Goal: Task Accomplishment & Management: Manage account settings

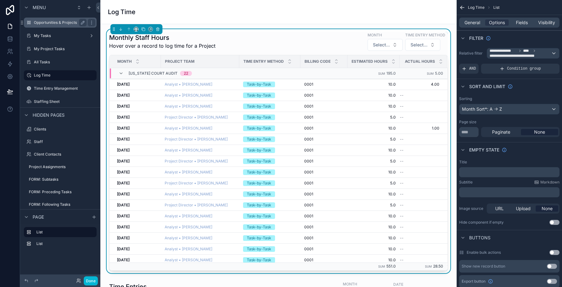
click at [61, 24] on label "Opportunities & Projects" at bounding box center [59, 22] width 50 height 5
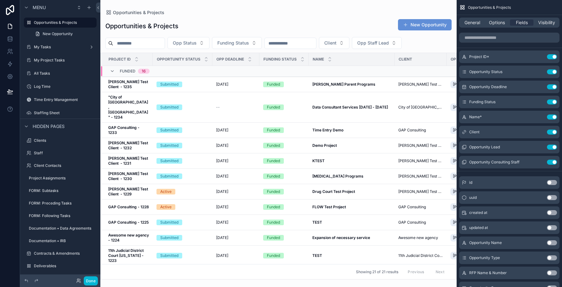
click at [123, 43] on div "scrollable content" at bounding box center [278, 143] width 356 height 287
click at [123, 40] on input "scrollable content" at bounding box center [138, 43] width 51 height 9
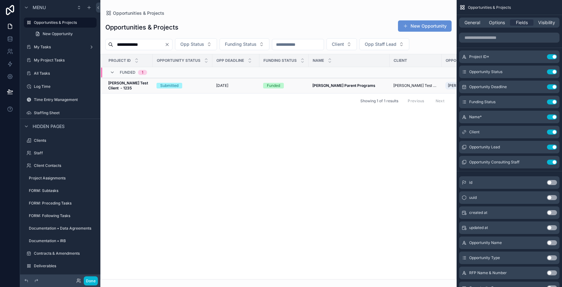
type input "**********"
click at [198, 83] on div "Submitted" at bounding box center [182, 86] width 52 height 6
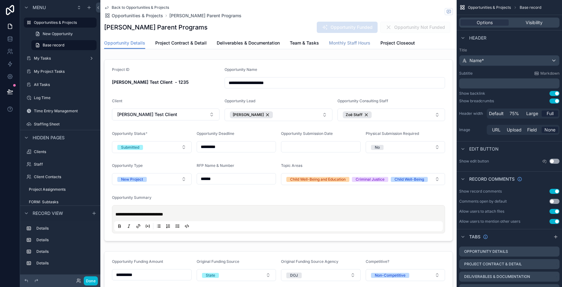
click at [331, 45] on span "Monthly Staff Hours" at bounding box center [349, 43] width 41 height 6
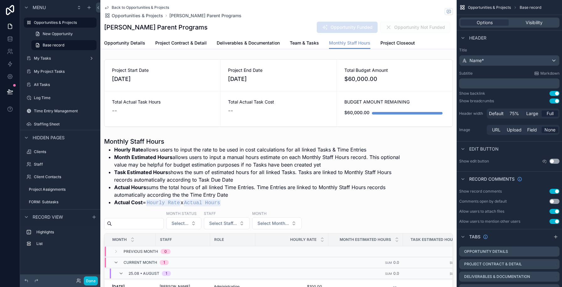
scroll to position [260, 0]
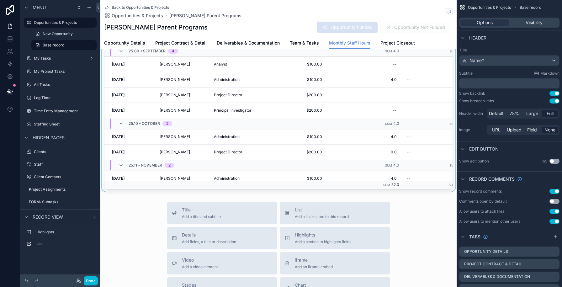
click at [239, 104] on div "scrollable content" at bounding box center [278, 33] width 356 height 317
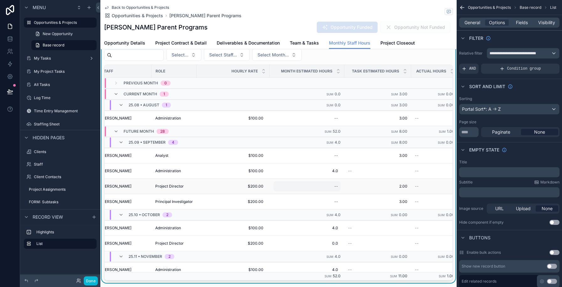
scroll to position [0, 0]
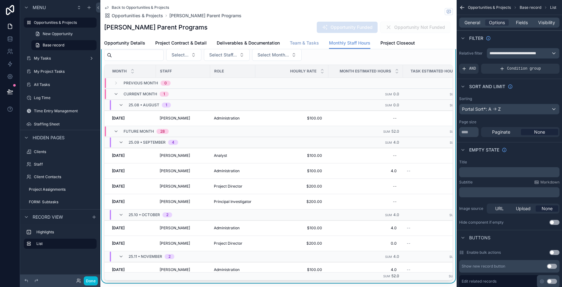
click at [304, 41] on span "Team & Tasks" at bounding box center [304, 43] width 29 height 6
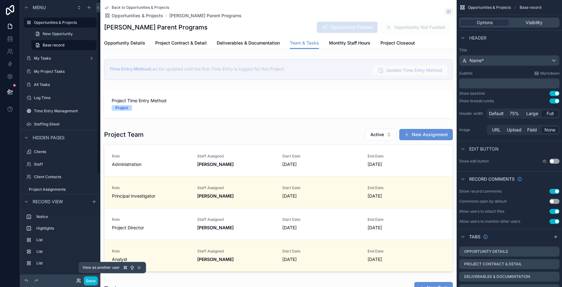
click at [77, 280] on icon at bounding box center [78, 280] width 5 height 5
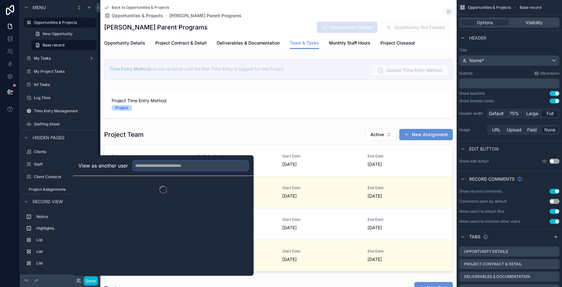
click at [147, 164] on input "text" at bounding box center [190, 165] width 115 height 10
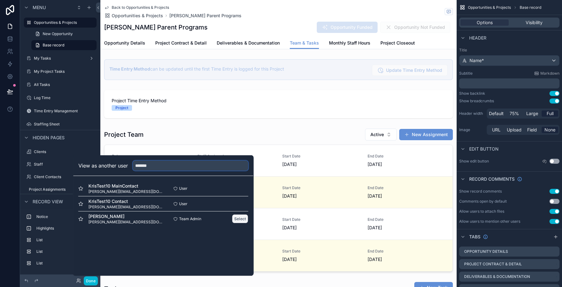
type input "*******"
click at [238, 218] on button "Select" at bounding box center [240, 218] width 16 height 9
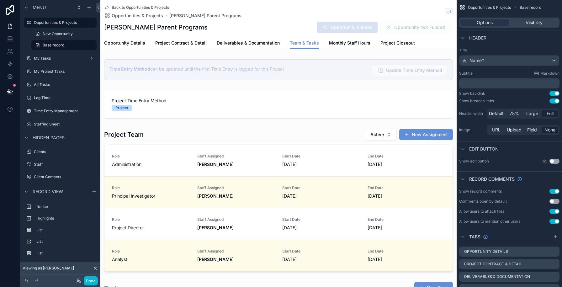
scroll to position [0, 302]
click at [40, 101] on div "Log Time" at bounding box center [60, 98] width 53 height 8
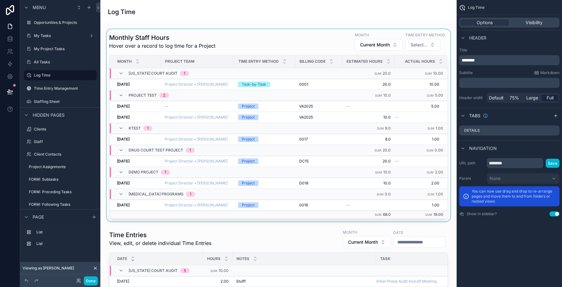
click at [221, 38] on div "scrollable content" at bounding box center [278, 125] width 346 height 192
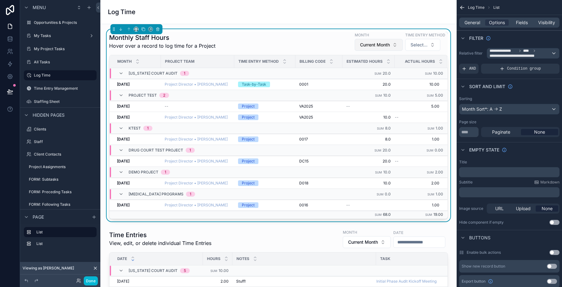
click at [384, 48] on span "Current Month" at bounding box center [375, 45] width 30 height 6
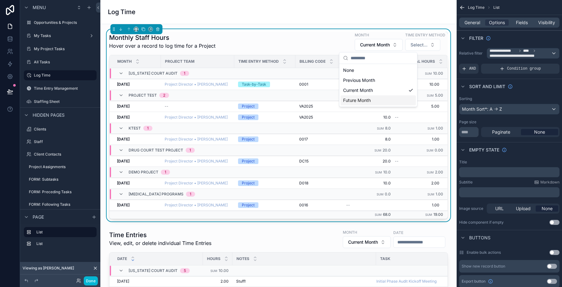
click at [359, 99] on div "Future Month" at bounding box center [377, 100] width 75 height 10
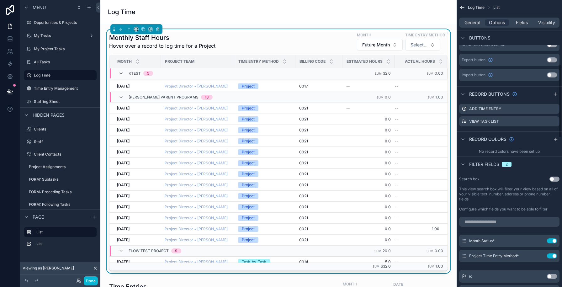
scroll to position [341, 0]
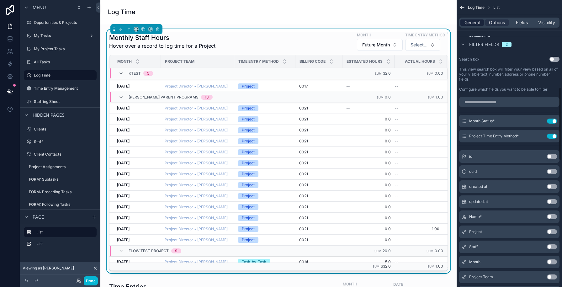
click at [466, 21] on span "General" at bounding box center [472, 22] width 16 height 6
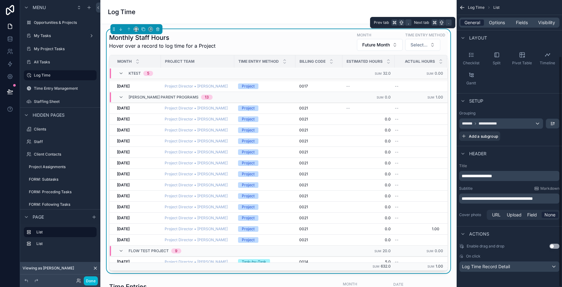
scroll to position [70, 0]
click at [323, 45] on div "Monthly Staff Hours Hover over a record to log time for a Project Month Future …" at bounding box center [278, 41] width 338 height 19
click at [491, 19] on span "Options" at bounding box center [497, 22] width 16 height 6
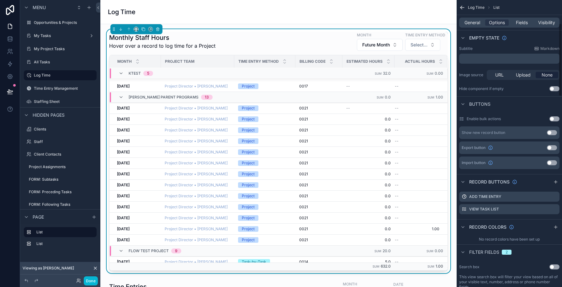
scroll to position [201, 0]
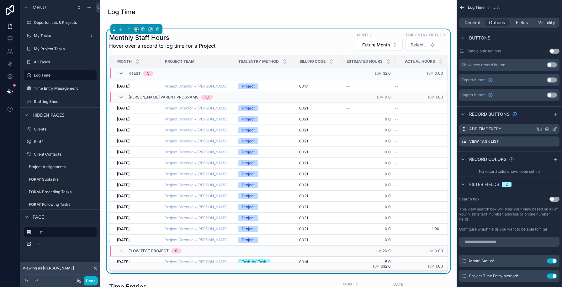
click at [553, 127] on icon "scrollable content" at bounding box center [554, 128] width 5 height 5
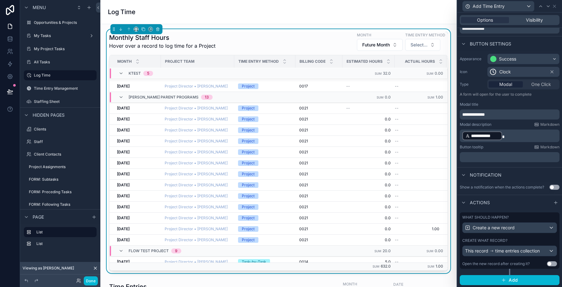
scroll to position [27, 0]
click at [520, 238] on div "Create what record?" at bounding box center [509, 240] width 95 height 5
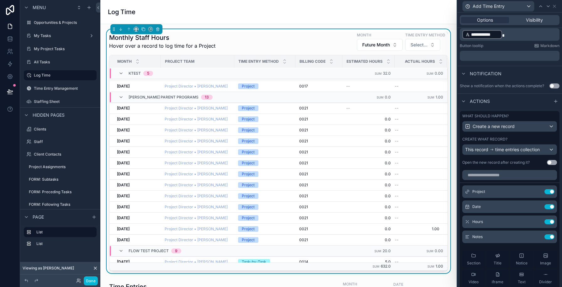
scroll to position [186, 0]
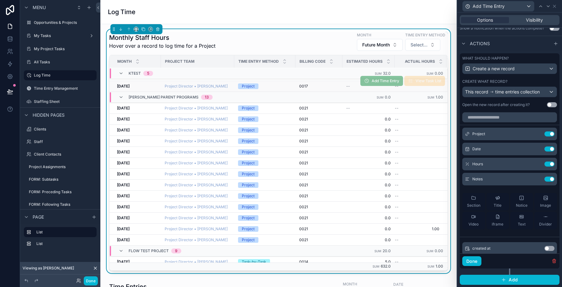
click at [276, 84] on div "Project" at bounding box center [265, 86] width 54 height 6
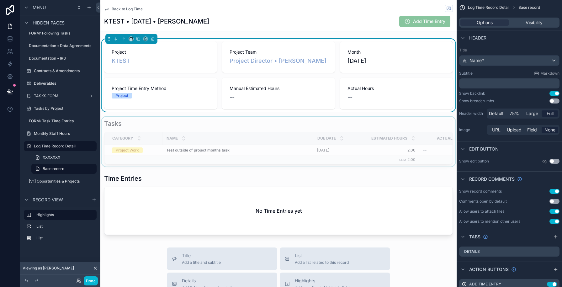
click at [268, 154] on div "scrollable content" at bounding box center [278, 142] width 356 height 50
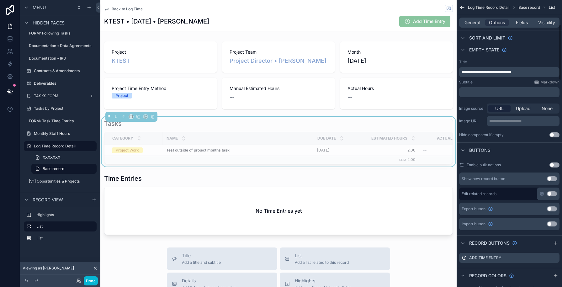
scroll to position [125, 0]
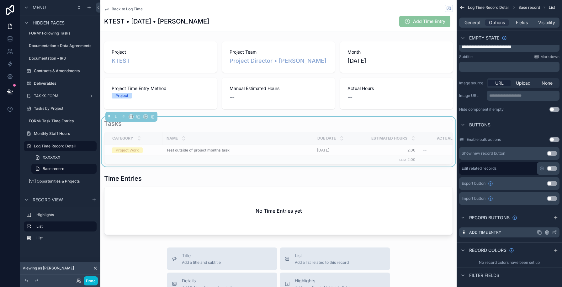
click at [553, 233] on icon "scrollable content" at bounding box center [554, 231] width 3 height 3
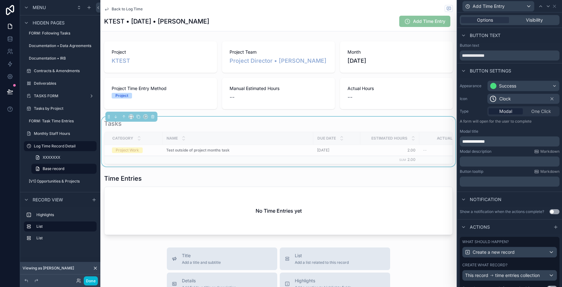
scroll to position [25, 0]
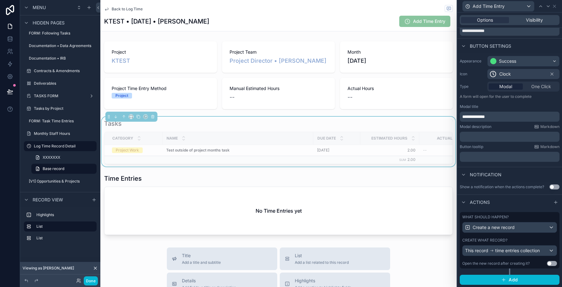
click at [515, 236] on div "What should happen? Create a new record Create what record? This record time en…" at bounding box center [509, 240] width 100 height 56
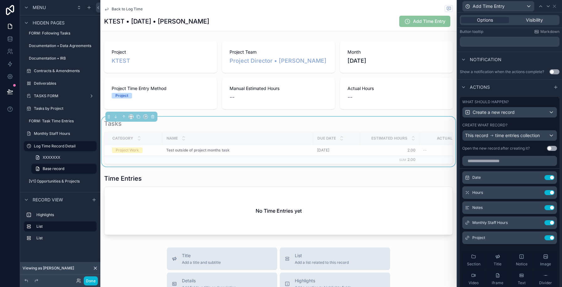
scroll to position [148, 0]
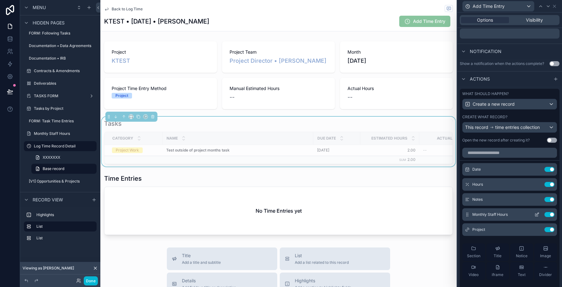
click at [538, 215] on icon at bounding box center [536, 214] width 5 height 5
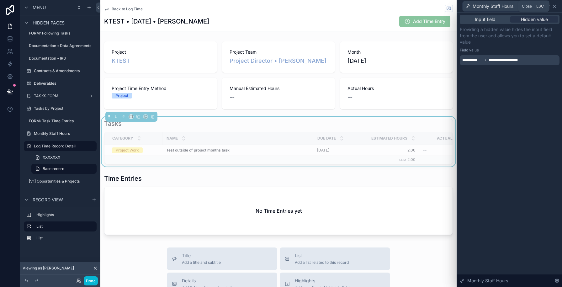
click at [555, 7] on icon at bounding box center [554, 6] width 5 height 5
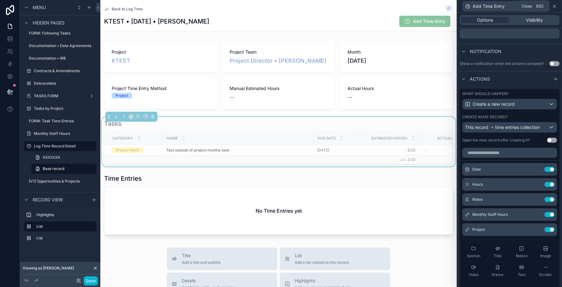
click at [555, 8] on icon at bounding box center [554, 6] width 5 height 5
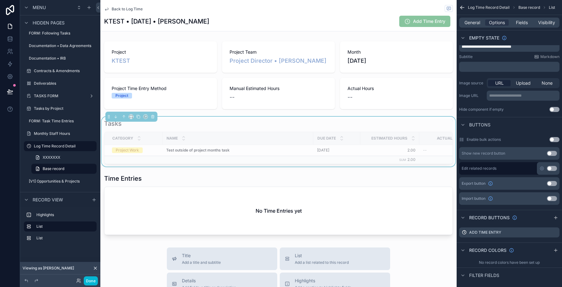
click at [127, 8] on span "Back to Log Time" at bounding box center [127, 9] width 31 height 5
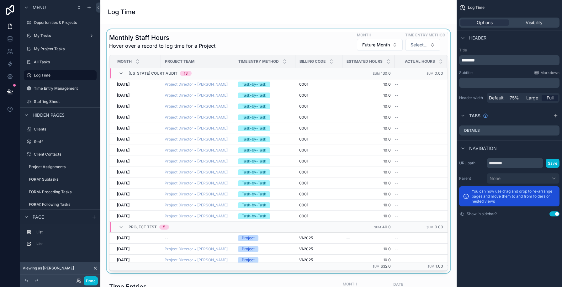
click at [233, 47] on div "scrollable content" at bounding box center [278, 151] width 346 height 244
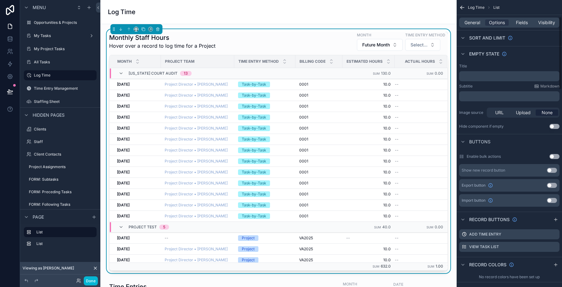
scroll to position [124, 0]
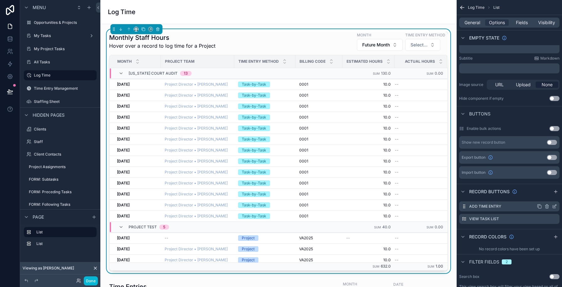
click at [555, 206] on icon "scrollable content" at bounding box center [554, 206] width 5 height 5
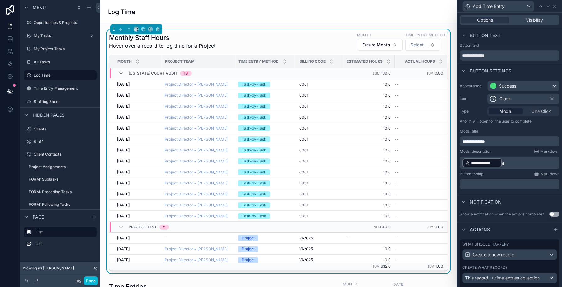
scroll to position [27, 0]
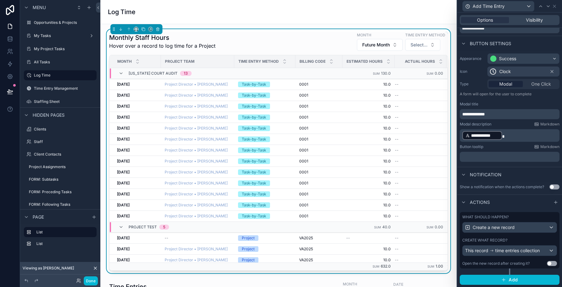
click at [522, 235] on div "What should happen? Create a new record Create what record? This record time en…" at bounding box center [509, 240] width 100 height 56
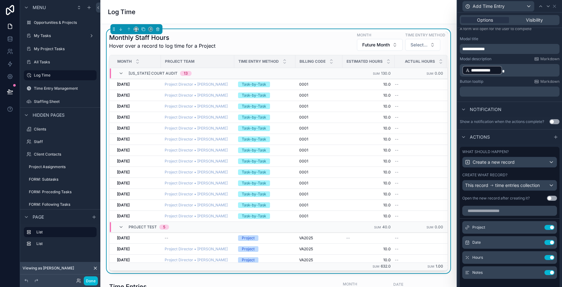
scroll to position [130, 0]
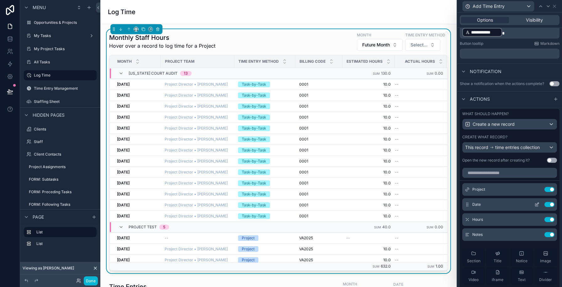
click at [537, 207] on icon at bounding box center [536, 204] width 5 height 5
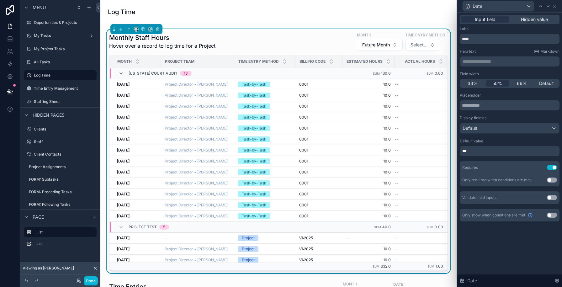
click at [551, 199] on button "Use setting" at bounding box center [552, 197] width 10 height 5
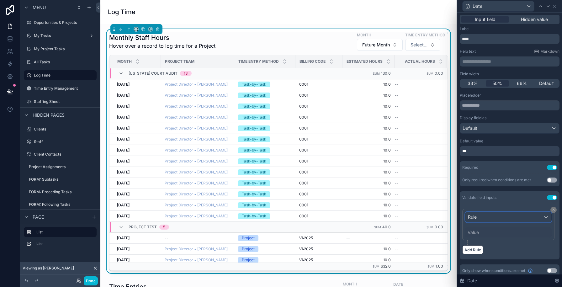
click at [488, 216] on div "Rule" at bounding box center [508, 217] width 86 height 10
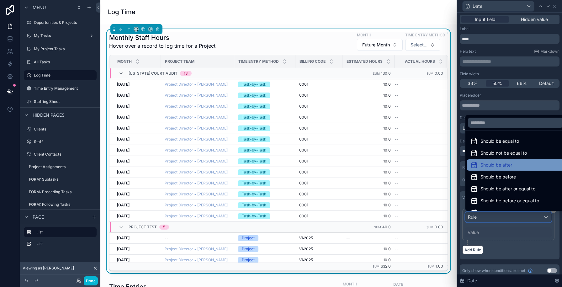
scroll to position [6, 0]
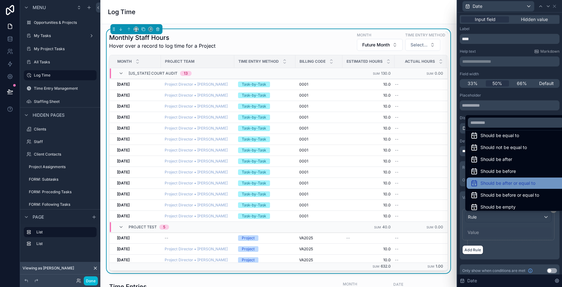
click at [496, 187] on div "Should be after or equal to" at bounding box center [515, 182] width 98 height 11
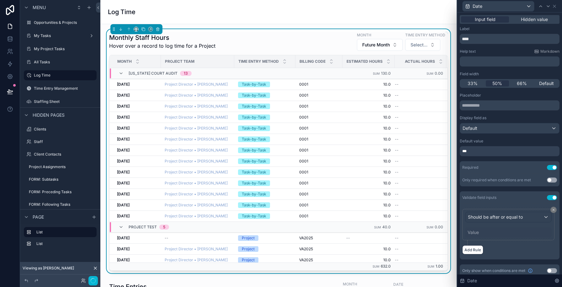
click at [480, 234] on div "Value" at bounding box center [508, 232] width 87 height 10
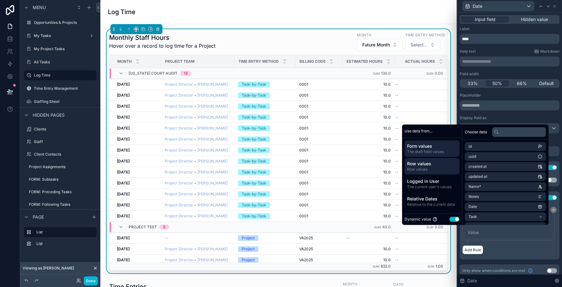
click at [437, 161] on span "Row values" at bounding box center [432, 163] width 50 height 6
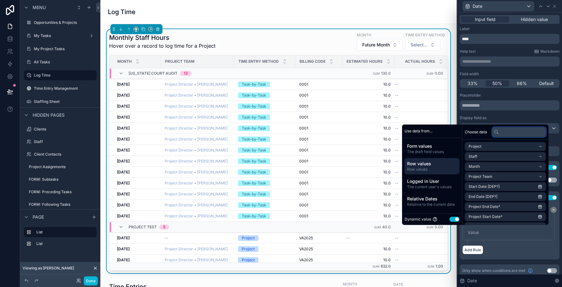
click at [500, 132] on input "text" at bounding box center [519, 132] width 54 height 10
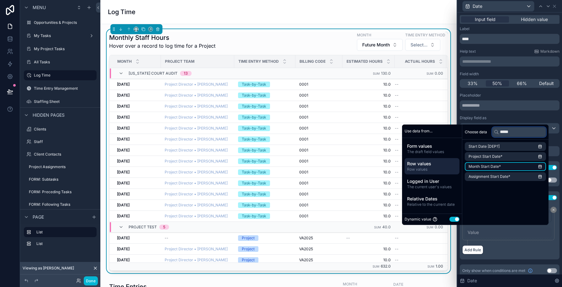
type input "*****"
click at [490, 165] on span "Month Start Date*" at bounding box center [484, 166] width 32 height 5
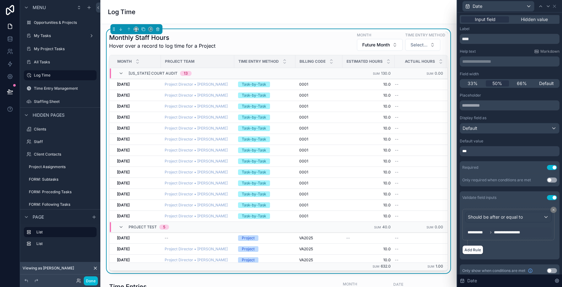
click at [512, 245] on div "Add Rule" at bounding box center [509, 249] width 95 height 9
click at [477, 250] on button "Add Rule" at bounding box center [472, 249] width 21 height 9
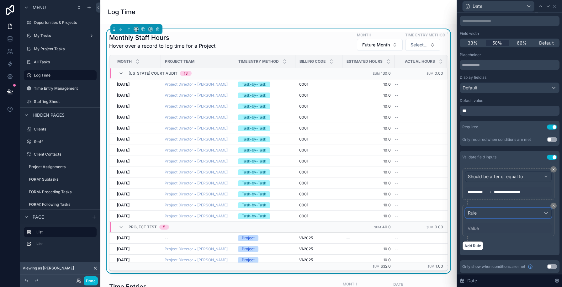
click at [482, 208] on div "Rule" at bounding box center [508, 213] width 86 height 10
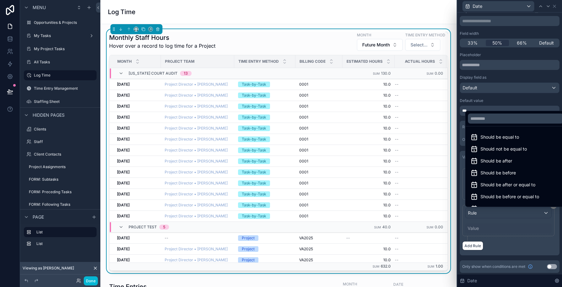
click at [496, 228] on div at bounding box center [509, 143] width 105 height 287
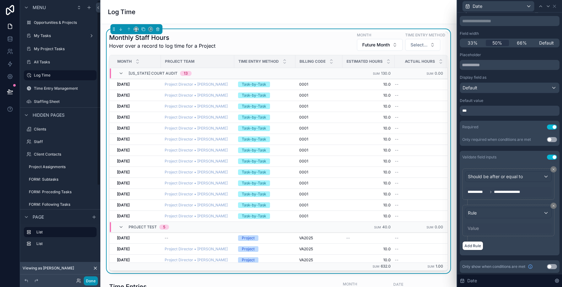
click at [87, 279] on button "Done" at bounding box center [91, 280] width 14 height 9
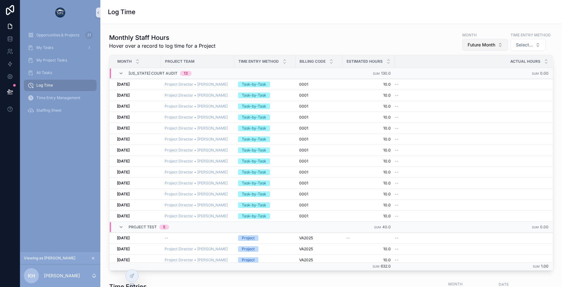
click at [479, 44] on span "Future Month" at bounding box center [481, 45] width 28 height 6
click at [461, 88] on div "Current Month" at bounding box center [484, 90] width 75 height 10
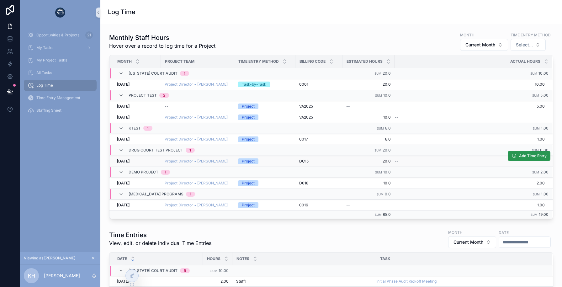
click at [519, 159] on button "Add Time Entry" at bounding box center [528, 156] width 43 height 10
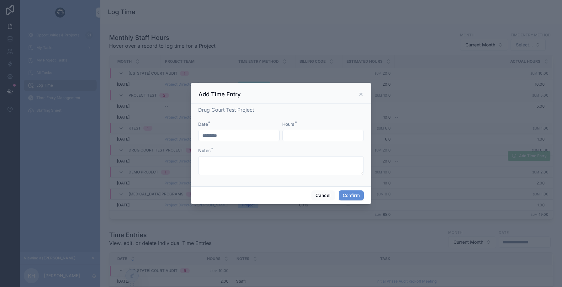
click at [257, 136] on input "*********" at bounding box center [238, 135] width 81 height 9
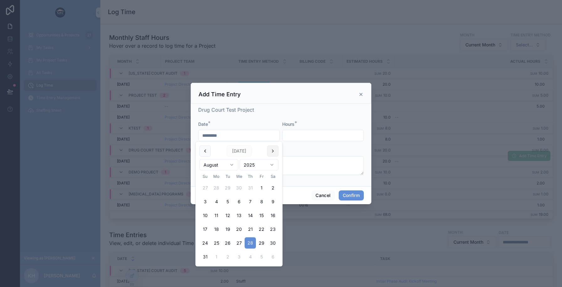
click at [271, 153] on button at bounding box center [272, 150] width 11 height 11
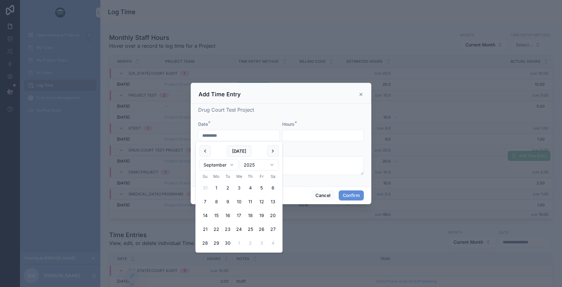
click at [237, 185] on button "3" at bounding box center [238, 187] width 11 height 11
type input "********"
click at [264, 118] on div "Drug Court Test Project Date * ******** Hours * Notes *" at bounding box center [280, 143] width 165 height 75
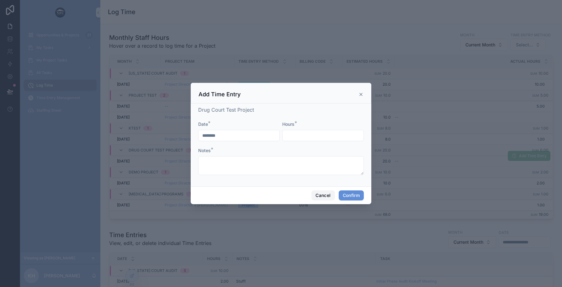
click at [320, 195] on button "Cancel" at bounding box center [322, 195] width 23 height 10
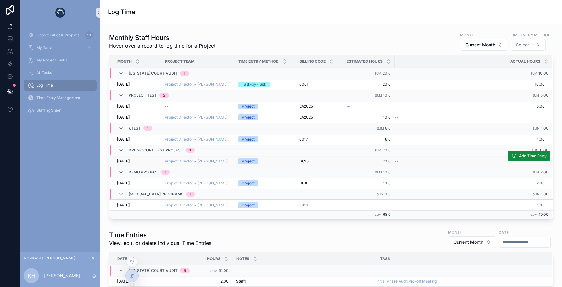
click at [130, 274] on icon at bounding box center [131, 275] width 5 height 5
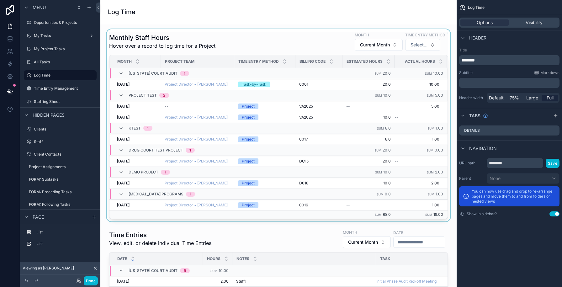
click at [316, 42] on div "scrollable content" at bounding box center [278, 125] width 346 height 192
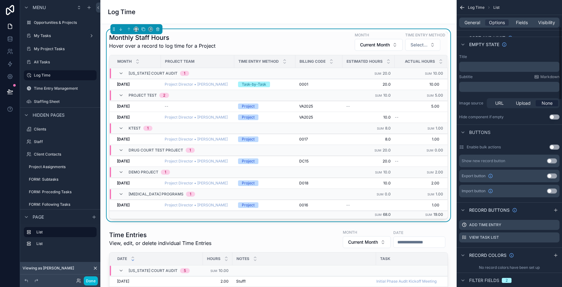
scroll to position [123, 0]
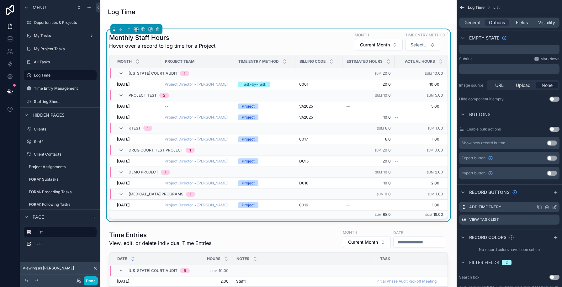
click at [553, 206] on icon "scrollable content" at bounding box center [554, 206] width 3 height 3
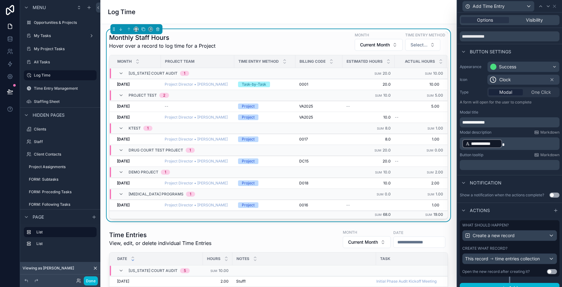
scroll to position [27, 0]
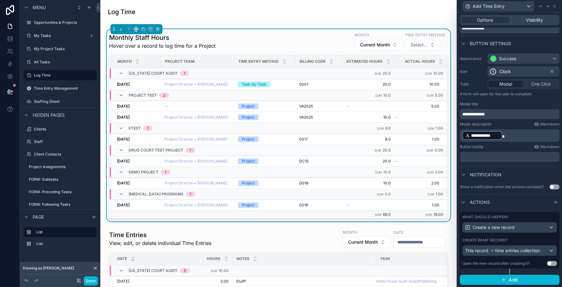
click at [516, 241] on div "Create what record?" at bounding box center [509, 240] width 95 height 5
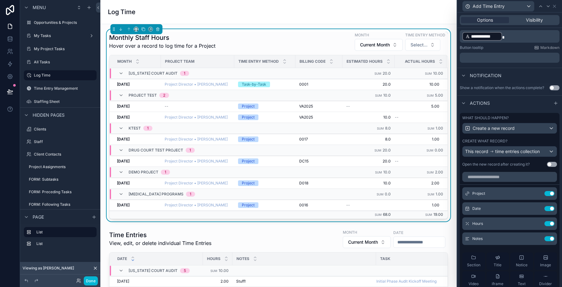
scroll to position [131, 0]
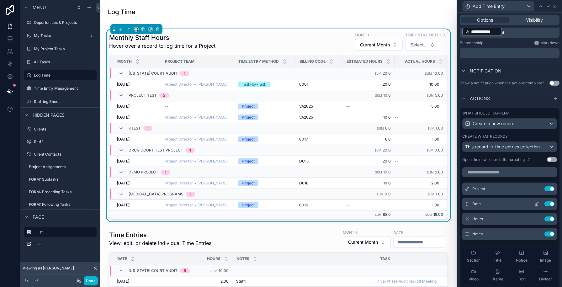
click at [538, 203] on icon at bounding box center [537, 203] width 3 height 3
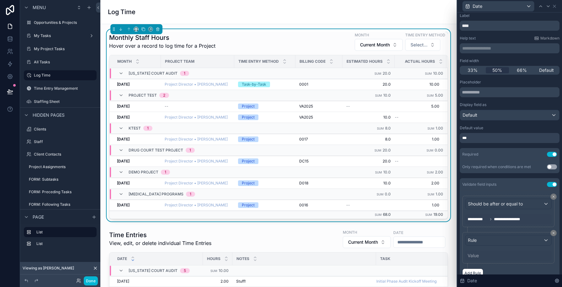
scroll to position [41, 0]
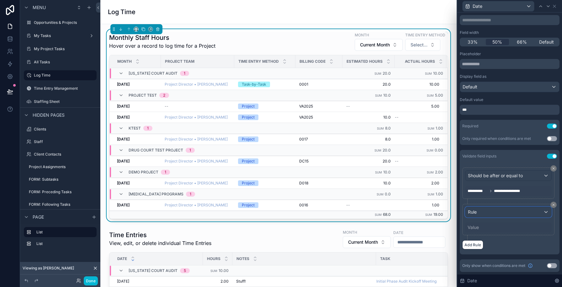
click at [486, 210] on div "Rule" at bounding box center [508, 212] width 86 height 10
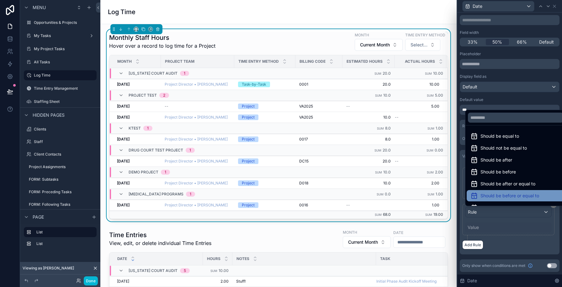
click at [489, 194] on span "Should be before or equal to" at bounding box center [509, 196] width 59 height 8
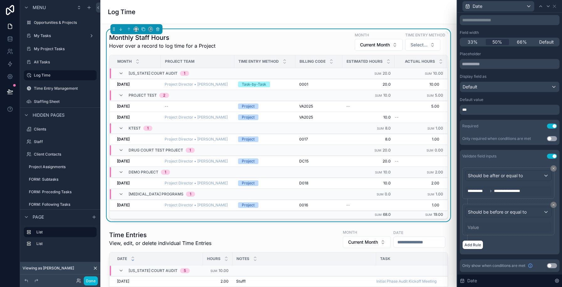
click at [480, 226] on div "Value" at bounding box center [508, 227] width 87 height 10
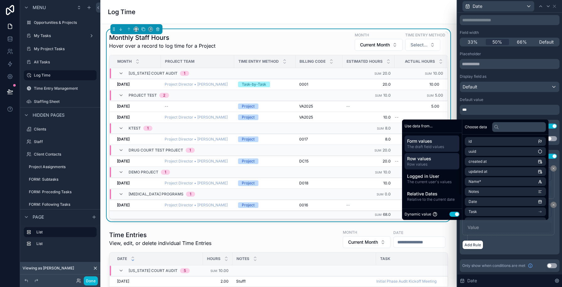
click at [435, 154] on div "Row values Row values" at bounding box center [431, 161] width 55 height 16
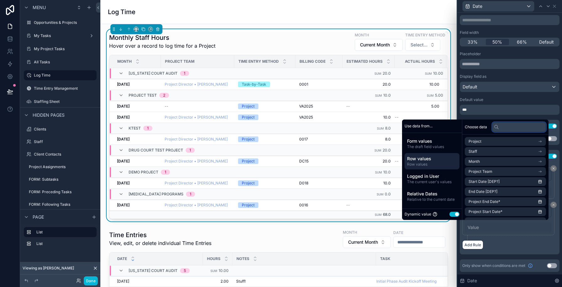
click at [501, 126] on input "text" at bounding box center [519, 127] width 54 height 10
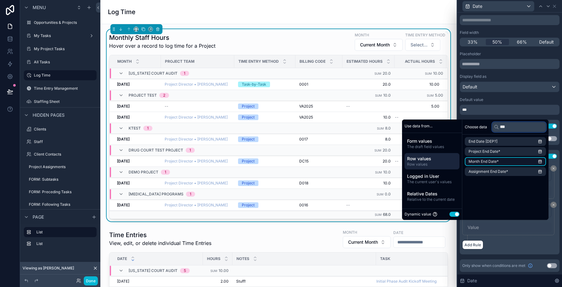
type input "***"
click at [495, 159] on li "Month End Date*" at bounding box center [504, 161] width 81 height 9
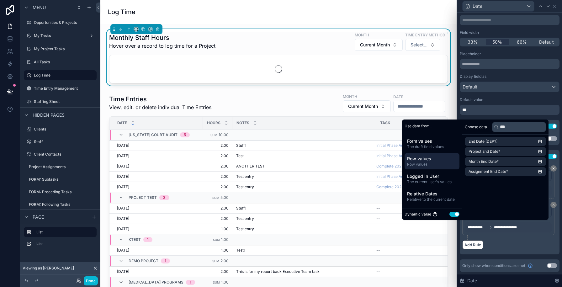
click at [517, 244] on div "Add Rule" at bounding box center [509, 244] width 95 height 9
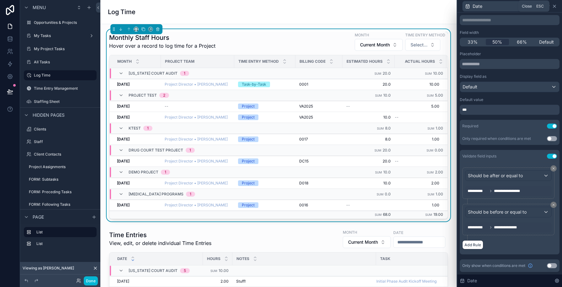
click at [555, 5] on icon at bounding box center [554, 6] width 3 height 3
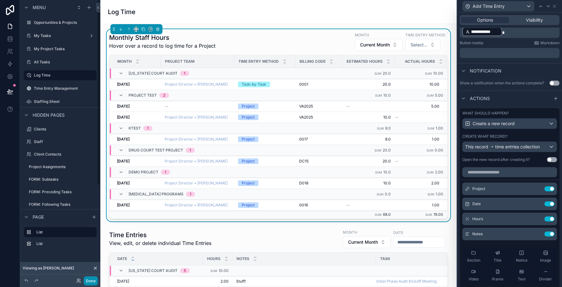
click at [88, 281] on button "Done" at bounding box center [91, 280] width 14 height 9
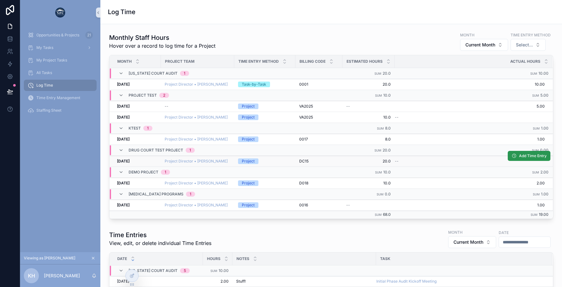
click at [517, 157] on button "Add Time Entry" at bounding box center [528, 156] width 43 height 10
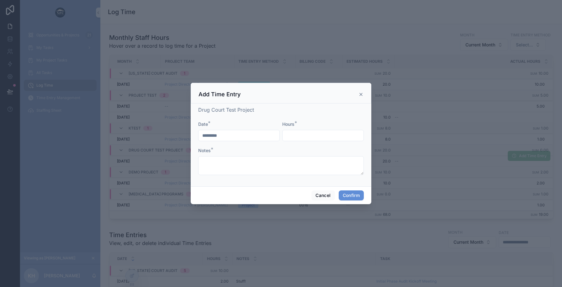
click at [240, 137] on input "*********" at bounding box center [238, 135] width 81 height 9
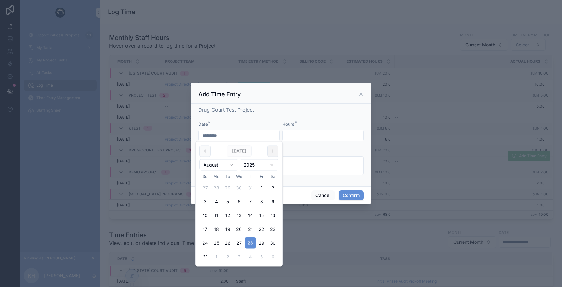
click at [272, 149] on button at bounding box center [272, 150] width 11 height 11
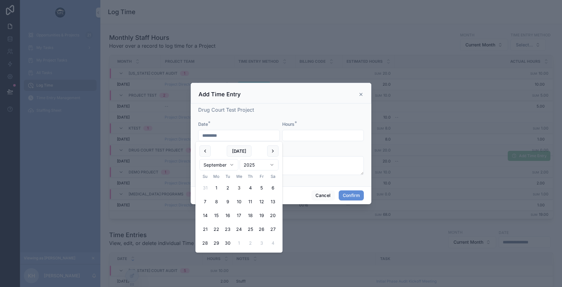
click at [239, 186] on button "3" at bounding box center [238, 187] width 11 height 11
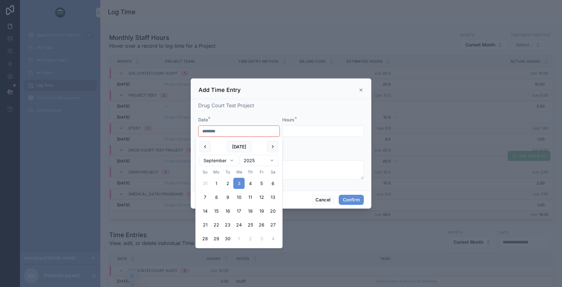
click at [268, 109] on div "Drug Court Test Project Date * ******** Should be before or equal to 8/31/2025 …" at bounding box center [280, 144] width 165 height 84
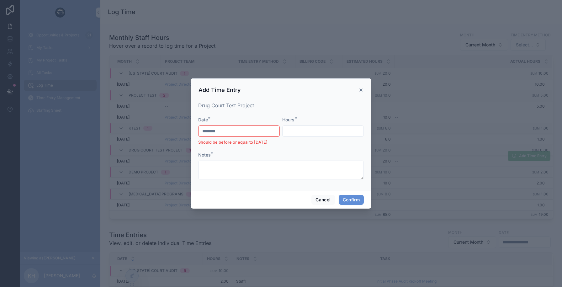
click at [204, 133] on input "********" at bounding box center [238, 131] width 81 height 9
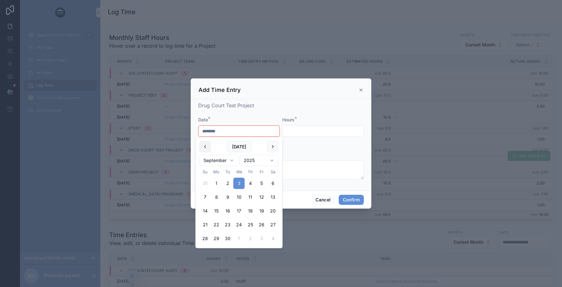
click at [200, 151] on button at bounding box center [204, 146] width 11 height 11
click at [220, 198] on button "4" at bounding box center [216, 196] width 11 height 11
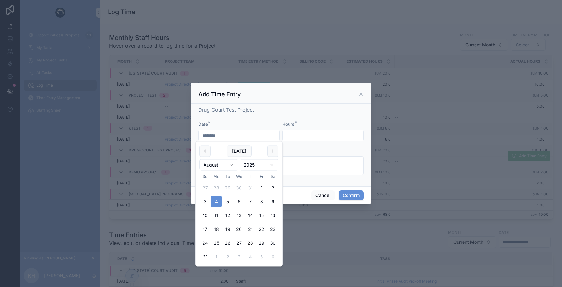
click at [321, 178] on form "Date * ******** Hours * Notes *" at bounding box center [280, 151] width 165 height 60
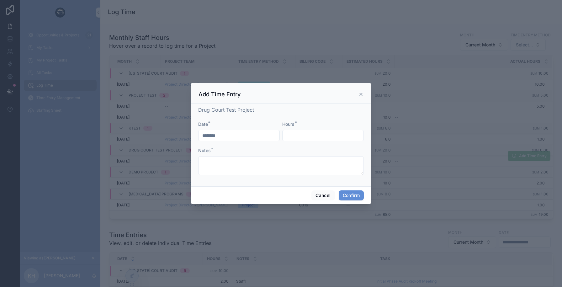
click at [219, 130] on div "********" at bounding box center [238, 135] width 81 height 11
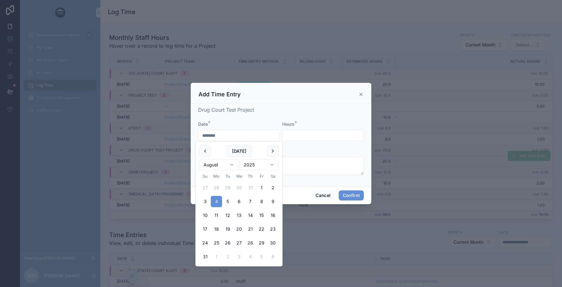
click at [217, 136] on input "********" at bounding box center [238, 135] width 81 height 9
click at [206, 151] on button at bounding box center [204, 150] width 11 height 11
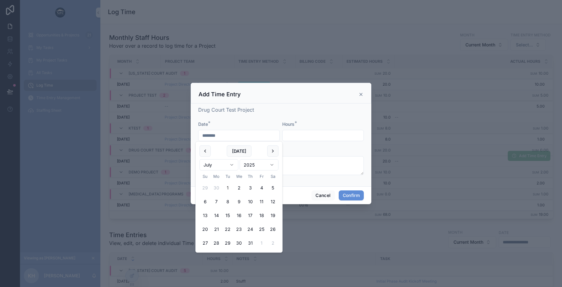
click at [231, 190] on button "1" at bounding box center [227, 187] width 11 height 11
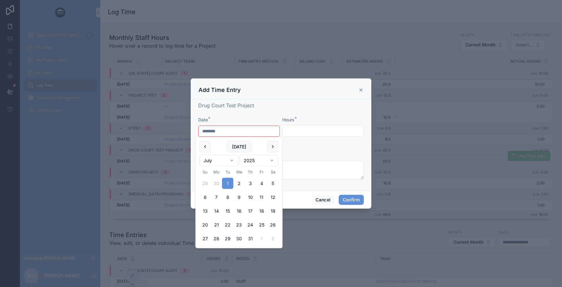
type input "********"
click at [327, 147] on form "Date * ******** Should be after or equal to 8/1/2025 Hours * Notes *" at bounding box center [280, 151] width 165 height 69
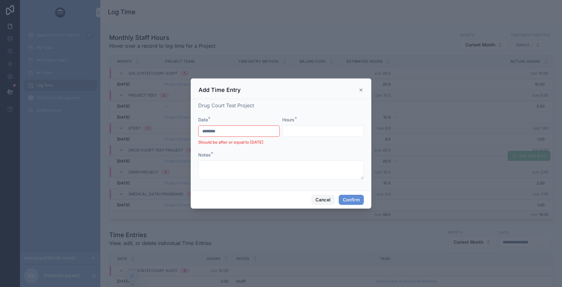
click at [317, 200] on button "Cancel" at bounding box center [322, 200] width 23 height 10
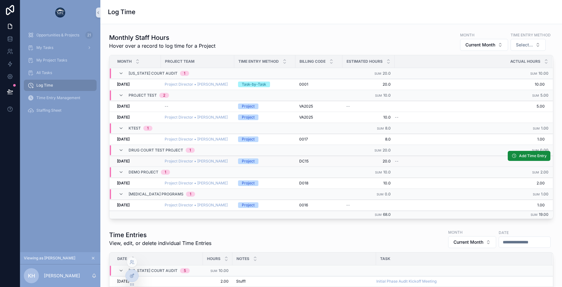
click at [129, 273] on div at bounding box center [132, 276] width 13 height 12
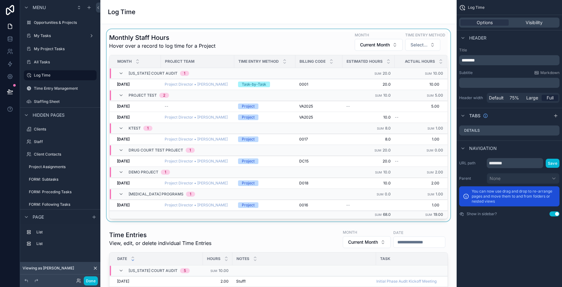
click at [256, 42] on div "scrollable content" at bounding box center [278, 125] width 346 height 192
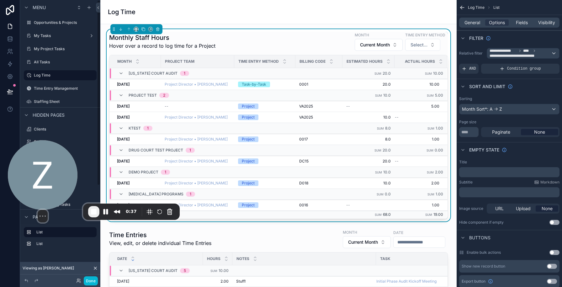
drag, startPoint x: 55, startPoint y: 256, endPoint x: 60, endPoint y: 194, distance: 62.0
click at [60, 194] on img at bounding box center [43, 175] width 70 height 70
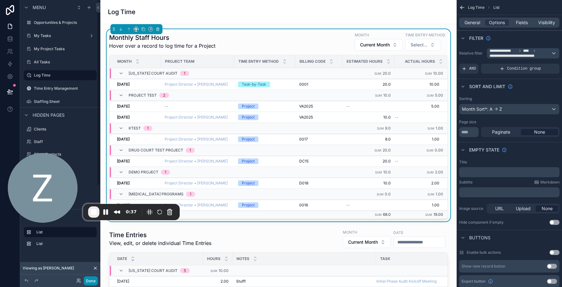
click at [89, 281] on button "Done" at bounding box center [91, 280] width 14 height 9
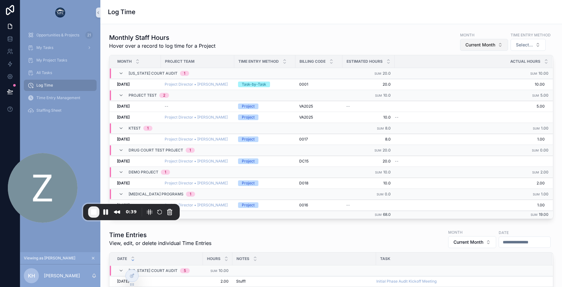
click at [490, 45] on span "Current Month" at bounding box center [480, 45] width 30 height 6
click at [469, 102] on div "Future Month" at bounding box center [483, 100] width 75 height 10
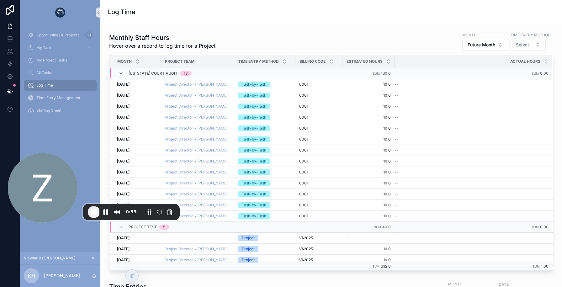
click at [224, 34] on div "Monthly Staff Hours Hover over a record to log time for a Project Month Future …" at bounding box center [331, 41] width 444 height 19
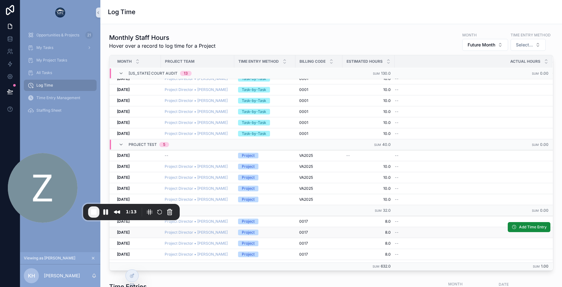
scroll to position [208, 0]
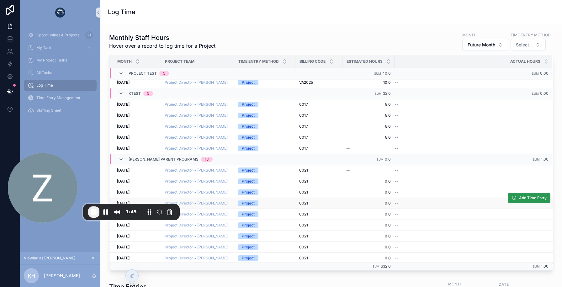
click at [519, 198] on span "Add Time Entry" at bounding box center [533, 197] width 28 height 5
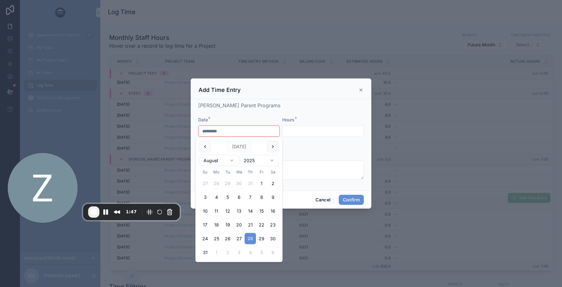
click at [206, 134] on input "*********" at bounding box center [238, 131] width 81 height 9
click at [219, 120] on div "Date *" at bounding box center [238, 120] width 81 height 6
click at [205, 135] on input "*********" at bounding box center [238, 131] width 81 height 9
drag, startPoint x: 202, startPoint y: 134, endPoint x: 241, endPoint y: 134, distance: 38.9
click at [241, 134] on input "*********" at bounding box center [238, 131] width 81 height 9
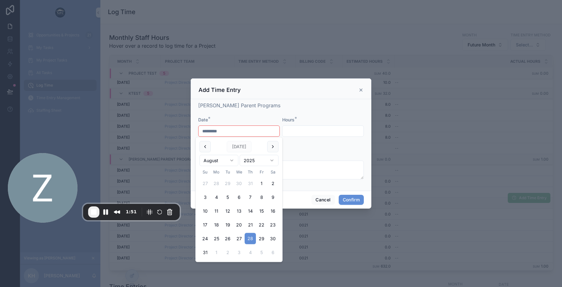
click at [224, 115] on div "Foster Parent Programs Date * ********* Should be after or equal to 12/1/2025 H…" at bounding box center [280, 144] width 165 height 84
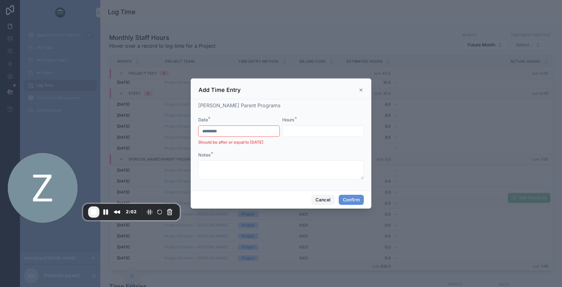
click at [317, 198] on button "Cancel" at bounding box center [322, 200] width 23 height 10
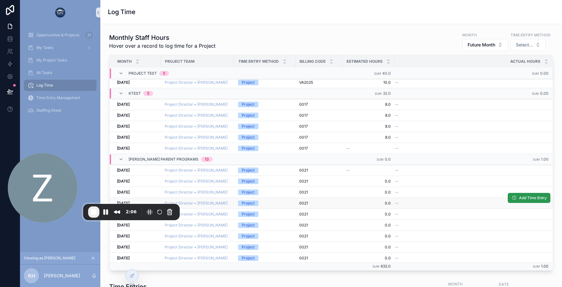
click at [537, 198] on span "Add Time Entry" at bounding box center [533, 197] width 28 height 5
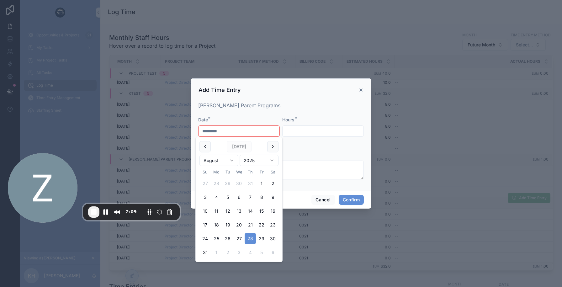
click at [213, 133] on input "*********" at bounding box center [238, 131] width 81 height 9
click at [269, 147] on button at bounding box center [272, 146] width 11 height 11
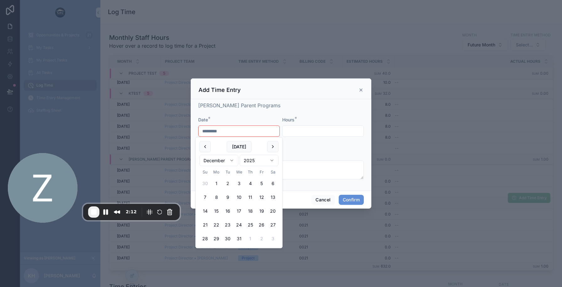
click at [227, 182] on button "2" at bounding box center [227, 183] width 11 height 11
type input "*********"
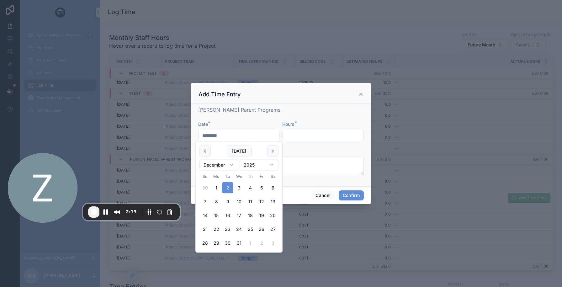
click at [214, 117] on div "Foster Parent Programs Date * ********* Hours * Notes *" at bounding box center [280, 143] width 165 height 75
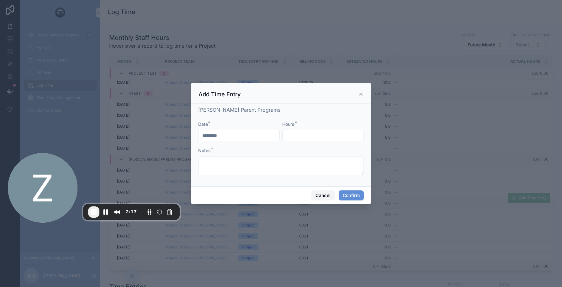
click at [329, 197] on button "Cancel" at bounding box center [322, 195] width 23 height 10
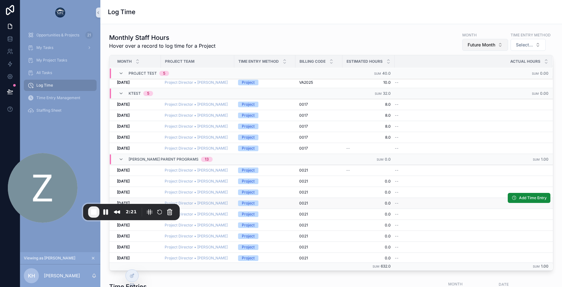
click at [474, 46] on span "Future Month" at bounding box center [481, 45] width 28 height 6
click at [469, 88] on div "Current Month" at bounding box center [484, 90] width 75 height 10
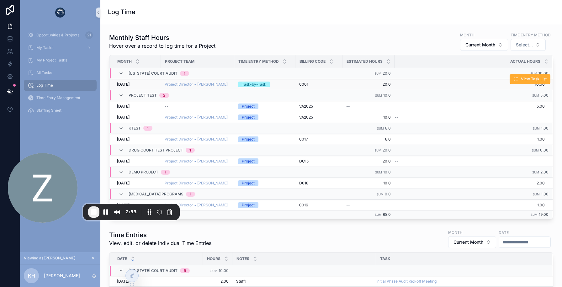
click at [473, 83] on span "10.00" at bounding box center [470, 84] width 150 height 5
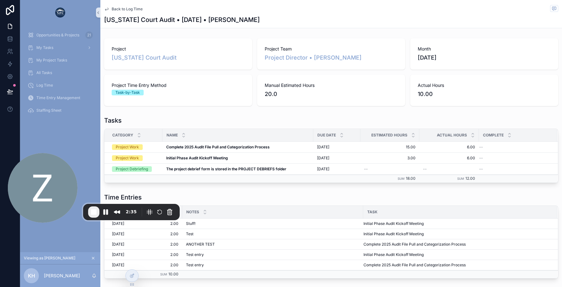
click at [286, 127] on div "Tasks Category Name Due Date Estimated Hours Actual Hours Complete Project Work…" at bounding box center [331, 149] width 454 height 67
click at [522, 142] on button "Add Time Entry" at bounding box center [533, 142] width 43 height 10
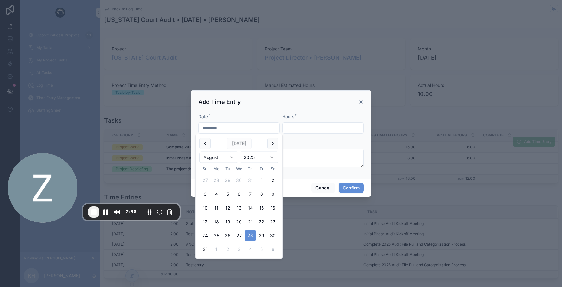
click at [204, 129] on input "*********" at bounding box center [238, 127] width 81 height 9
click at [339, 145] on div "Notes" at bounding box center [280, 143] width 165 height 6
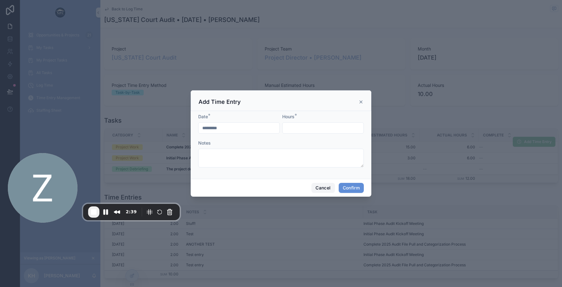
click at [320, 186] on button "Cancel" at bounding box center [322, 188] width 23 height 10
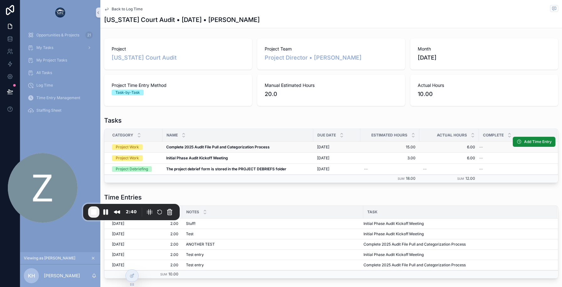
click at [127, 9] on span "Back to Log Time" at bounding box center [127, 9] width 31 height 5
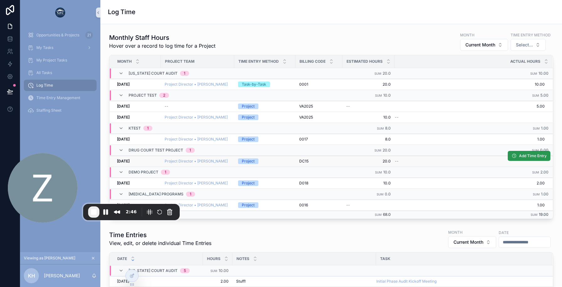
click at [517, 157] on button "Add Time Entry" at bounding box center [528, 156] width 43 height 10
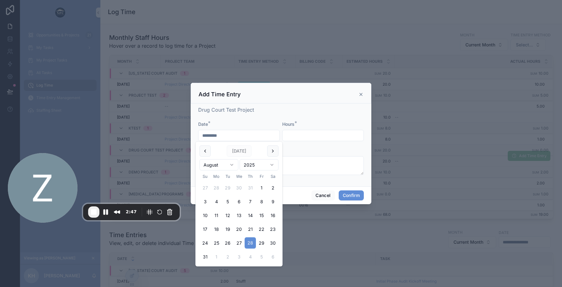
click at [242, 139] on input "*********" at bounding box center [238, 135] width 81 height 9
click at [333, 178] on form "Date * ********* Hours * Notes *" at bounding box center [280, 151] width 165 height 60
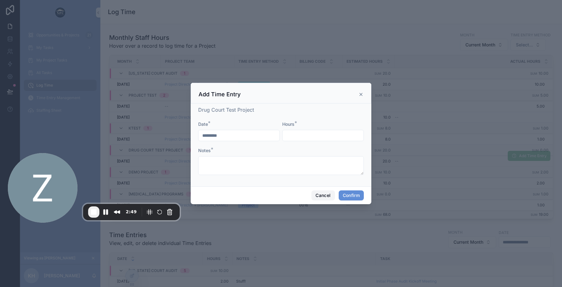
click at [325, 197] on button "Cancel" at bounding box center [322, 195] width 23 height 10
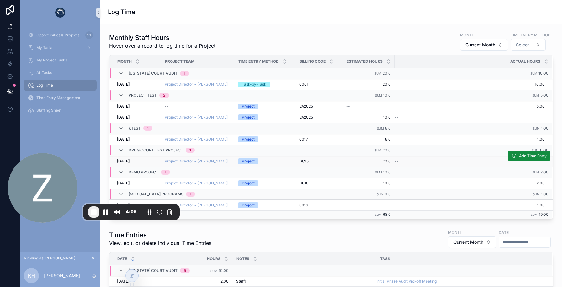
click at [52, 83] on span "Log Time" at bounding box center [44, 85] width 17 height 5
click at [520, 135] on span "Add Time Entry" at bounding box center [533, 133] width 28 height 5
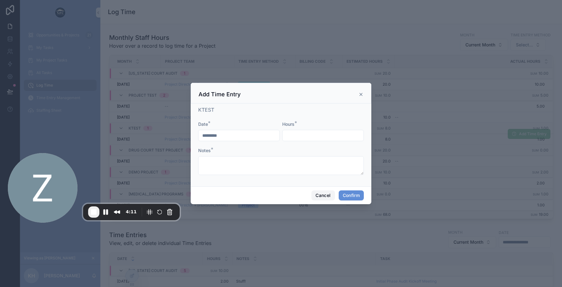
click at [324, 196] on button "Cancel" at bounding box center [322, 195] width 23 height 10
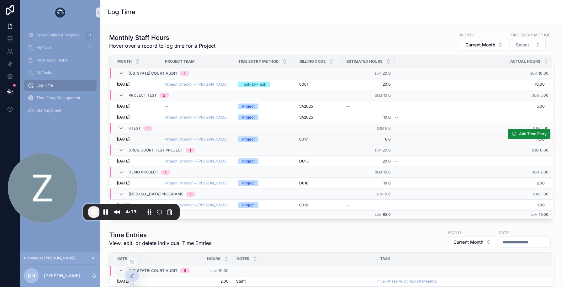
click at [128, 279] on div at bounding box center [132, 276] width 13 height 12
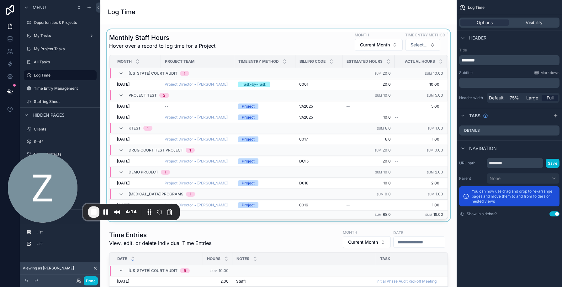
click at [276, 86] on div "scrollable content" at bounding box center [278, 125] width 346 height 192
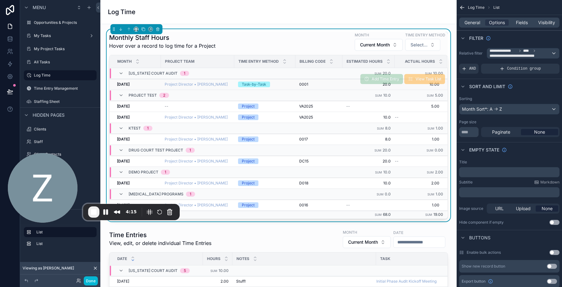
click at [282, 84] on div "Task-by-Task" at bounding box center [265, 84] width 54 height 6
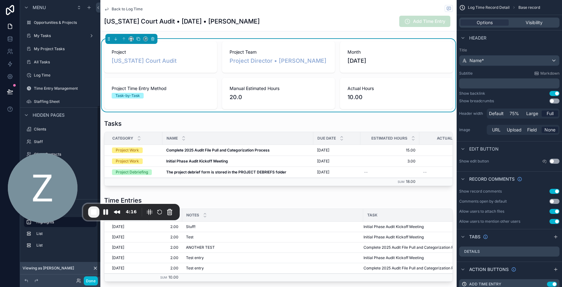
scroll to position [171, 0]
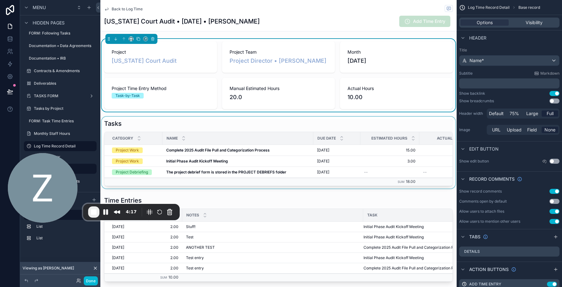
click at [272, 131] on div "scrollable content" at bounding box center [278, 153] width 356 height 72
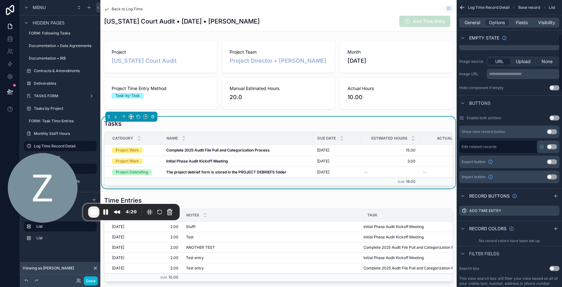
scroll to position [174, 0]
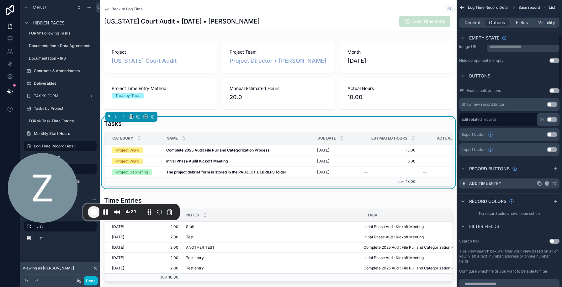
click at [555, 185] on icon "scrollable content" at bounding box center [554, 183] width 5 height 5
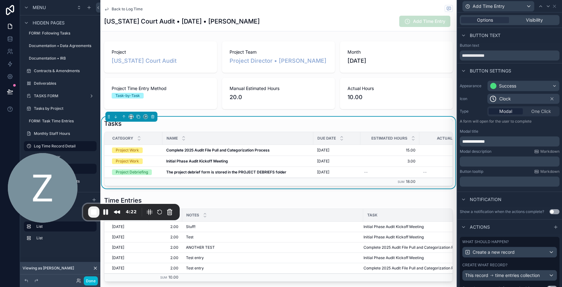
scroll to position [25, 0]
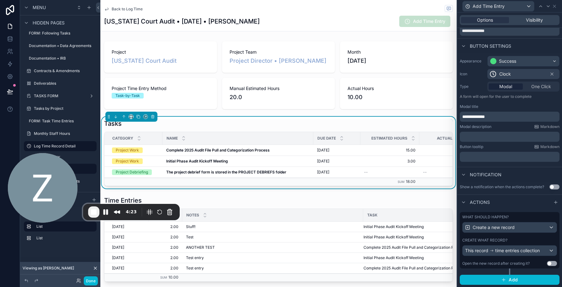
click at [516, 236] on div "What should happen? Create a new record Create what record? This record time en…" at bounding box center [509, 240] width 100 height 56
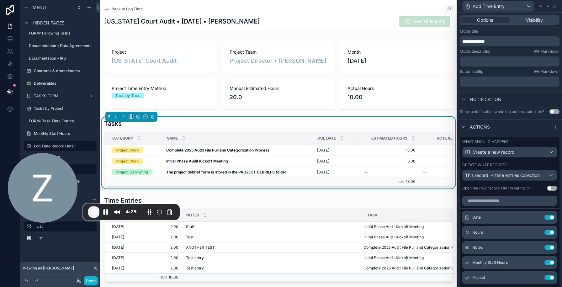
scroll to position [123, 0]
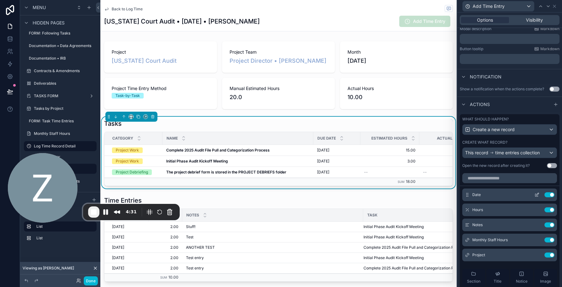
click at [535, 194] on icon at bounding box center [536, 195] width 3 height 3
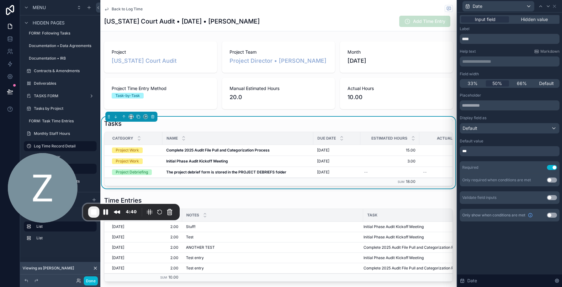
click at [548, 195] on button "Use setting" at bounding box center [552, 197] width 10 height 5
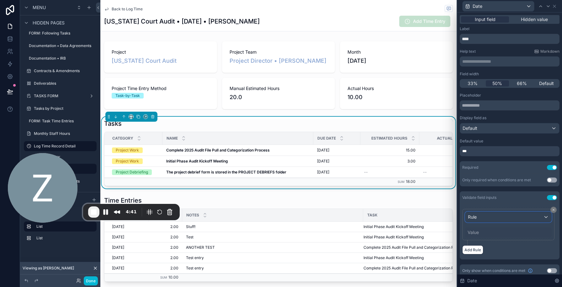
click at [495, 217] on div "Rule" at bounding box center [508, 217] width 86 height 10
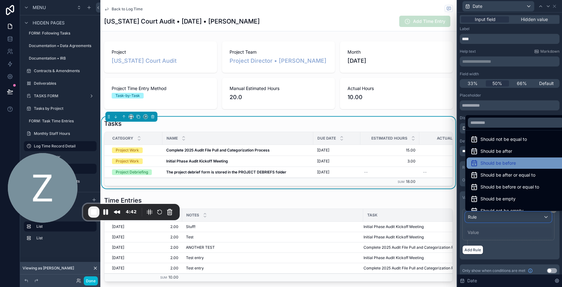
scroll to position [21, 0]
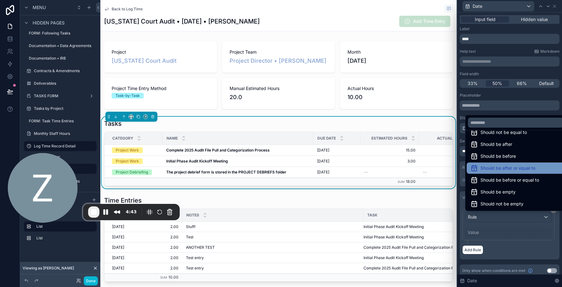
click at [497, 169] on span "Should be after or equal to" at bounding box center [507, 168] width 55 height 8
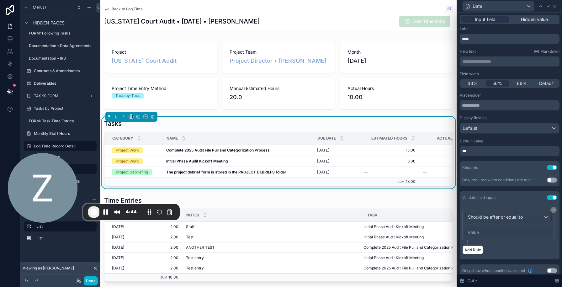
click at [488, 234] on div "Value" at bounding box center [508, 232] width 87 height 10
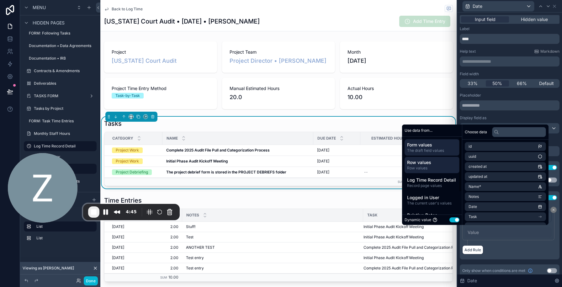
click at [436, 160] on span "Row values" at bounding box center [432, 162] width 50 height 6
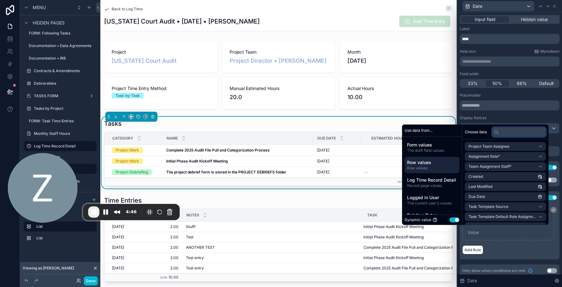
click at [501, 134] on input "text" at bounding box center [519, 132] width 54 height 10
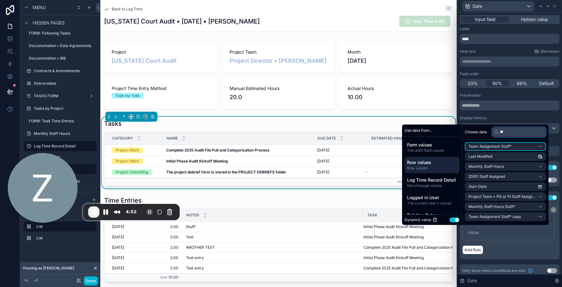
type input "*"
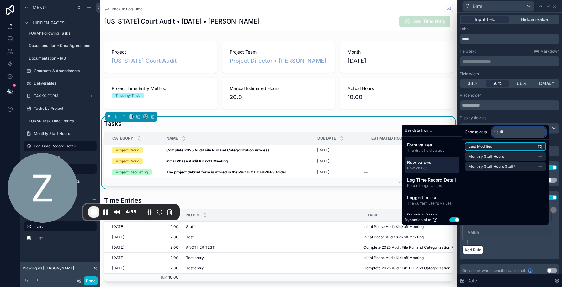
type input "*"
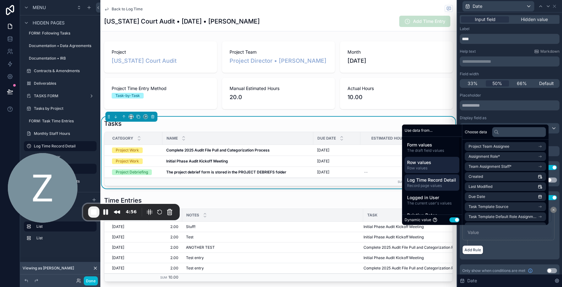
click at [441, 181] on span "Log Time Record Detail" at bounding box center [432, 180] width 50 height 6
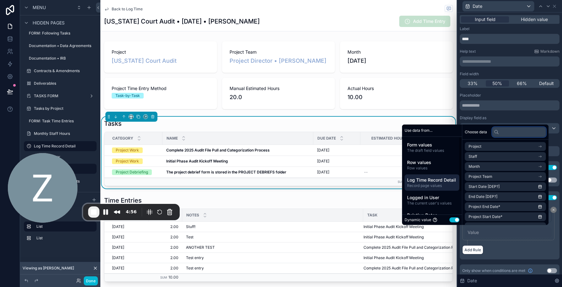
click at [501, 133] on input "text" at bounding box center [519, 132] width 54 height 10
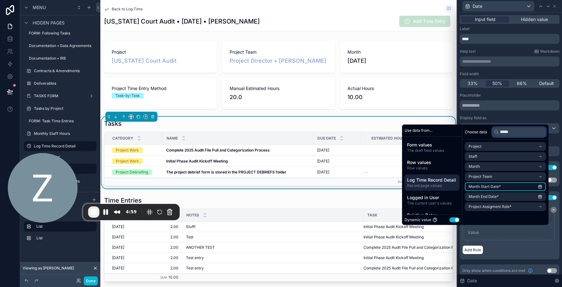
type input "*****"
click at [488, 184] on span "Month Start Date*" at bounding box center [484, 186] width 32 height 5
click at [513, 245] on div "Add Rule" at bounding box center [509, 249] width 95 height 9
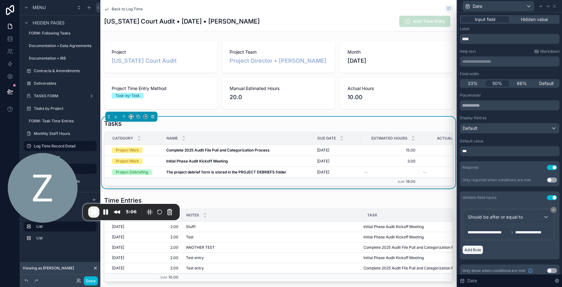
click at [474, 249] on button "Add Rule" at bounding box center [472, 249] width 21 height 9
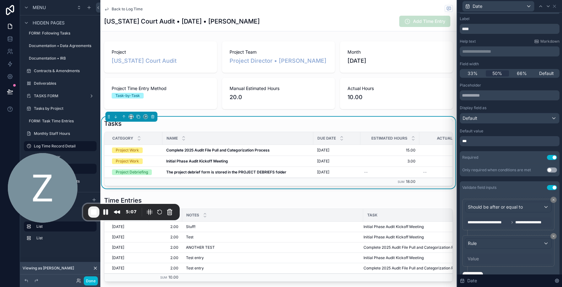
scroll to position [31, 0]
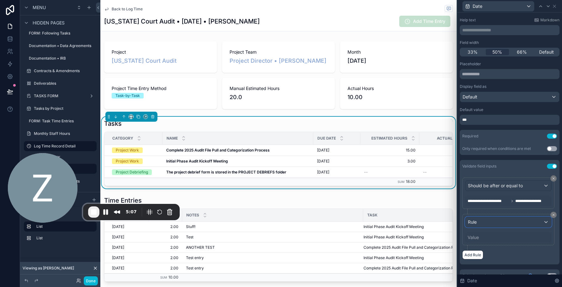
click at [485, 223] on div "Rule" at bounding box center [508, 222] width 86 height 10
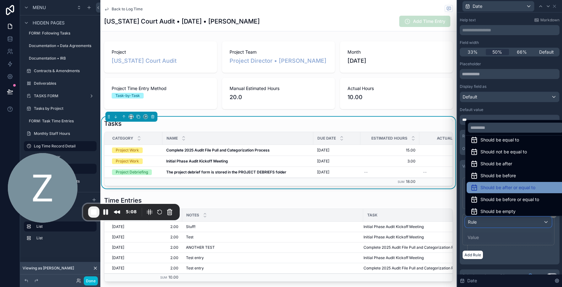
scroll to position [7, 0]
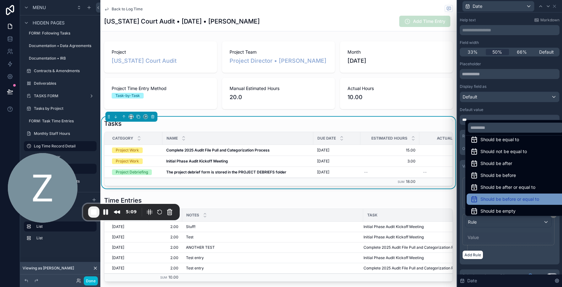
click at [491, 197] on span "Should be before or equal to" at bounding box center [509, 199] width 59 height 8
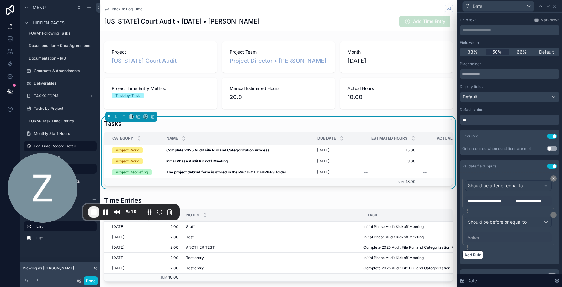
click at [475, 236] on div "Value" at bounding box center [472, 237] width 11 height 6
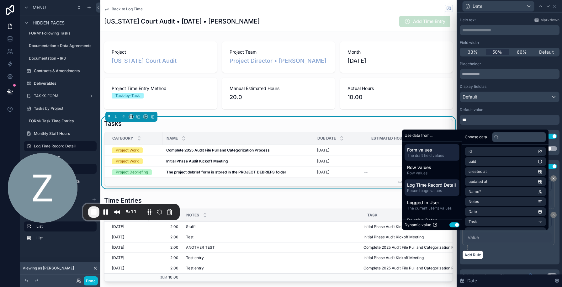
click at [423, 183] on span "Log Time Record Detail" at bounding box center [432, 185] width 50 height 6
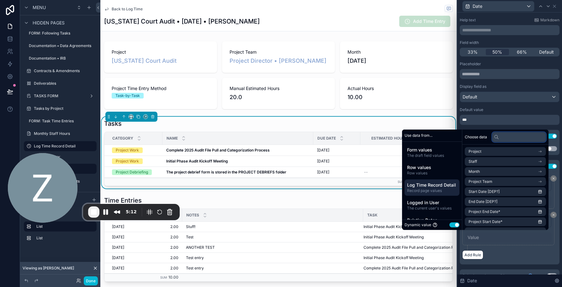
click at [497, 139] on input "text" at bounding box center [519, 137] width 54 height 10
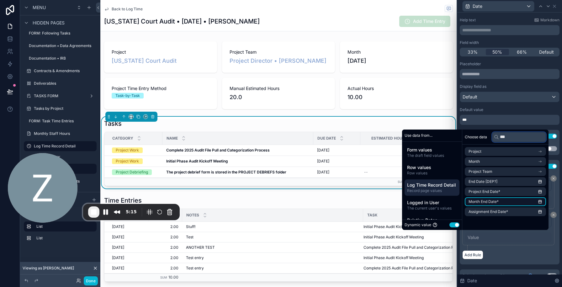
type input "***"
click at [491, 202] on span "Month End Date*" at bounding box center [483, 201] width 30 height 5
click at [509, 254] on div "Add Rule" at bounding box center [509, 254] width 95 height 9
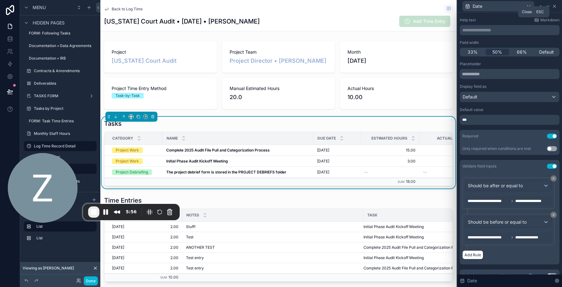
click at [553, 8] on icon at bounding box center [554, 6] width 5 height 5
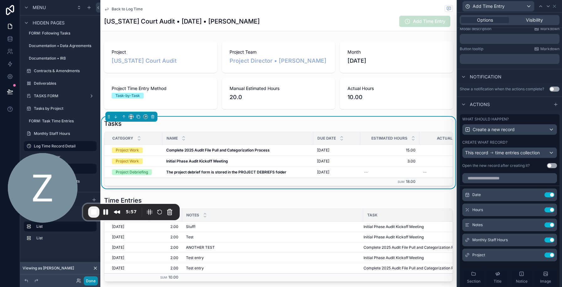
click at [87, 278] on button "Done" at bounding box center [91, 280] width 14 height 9
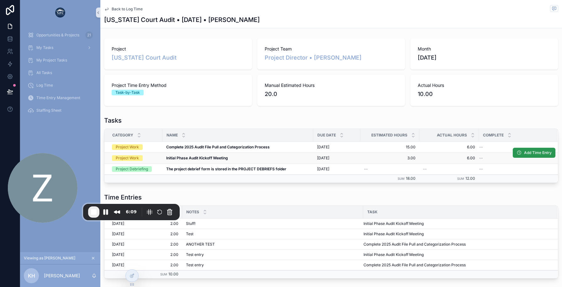
click at [533, 151] on span "Add Time Entry" at bounding box center [538, 152] width 28 height 5
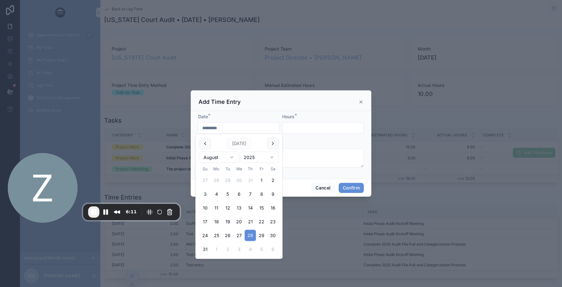
click at [207, 127] on input "*********" at bounding box center [238, 127] width 81 height 9
click at [202, 138] on button at bounding box center [204, 143] width 11 height 11
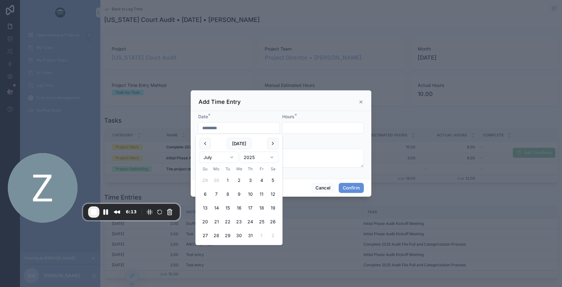
click at [228, 179] on button "1" at bounding box center [227, 180] width 11 height 11
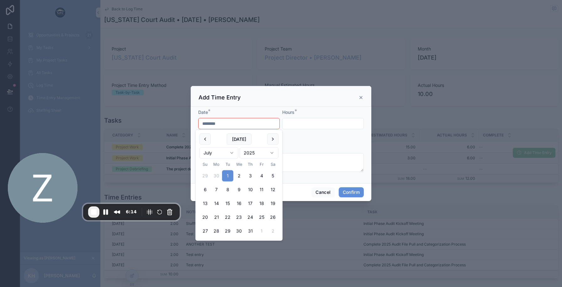
click at [245, 109] on div "Date * ******** Should be after or equal to 8/1/2025 Hours * Notes" at bounding box center [281, 145] width 181 height 76
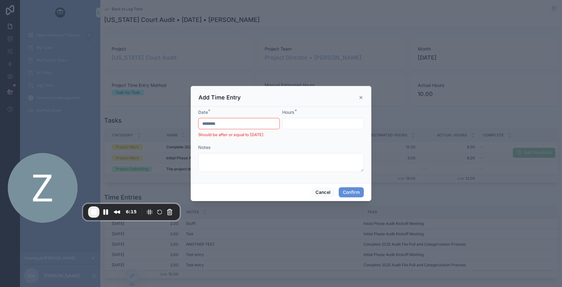
click at [218, 125] on input "********" at bounding box center [238, 123] width 81 height 9
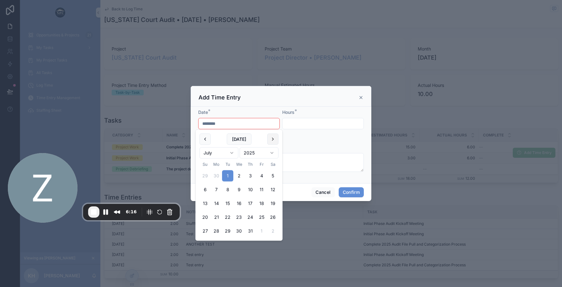
click at [272, 142] on button at bounding box center [272, 139] width 11 height 11
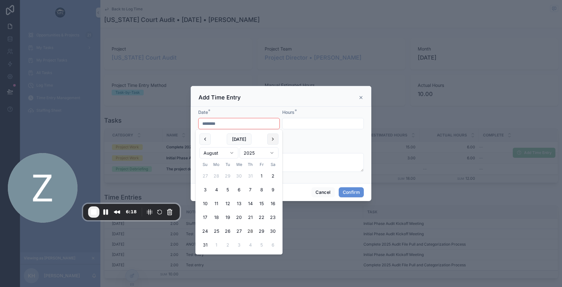
click at [272, 138] on button at bounding box center [272, 139] width 11 height 11
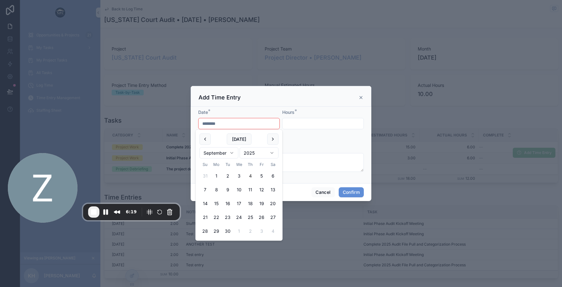
click at [249, 174] on button "4" at bounding box center [249, 175] width 11 height 11
click at [234, 112] on div "Date *" at bounding box center [238, 112] width 81 height 6
click at [229, 123] on input "********" at bounding box center [238, 123] width 81 height 9
click at [204, 140] on button at bounding box center [204, 139] width 11 height 11
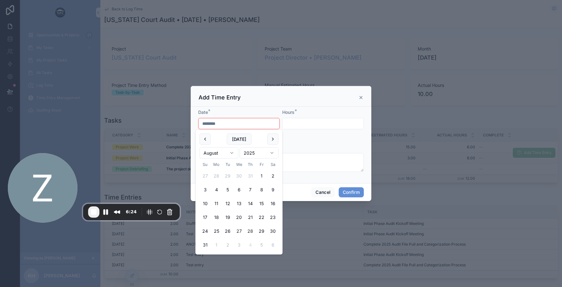
click at [238, 228] on button "27" at bounding box center [238, 230] width 11 height 11
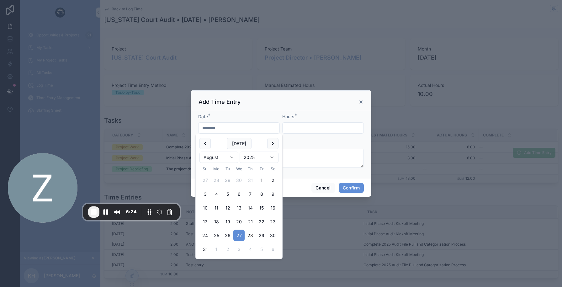
type input "*********"
click at [316, 140] on div "Notes" at bounding box center [280, 143] width 165 height 6
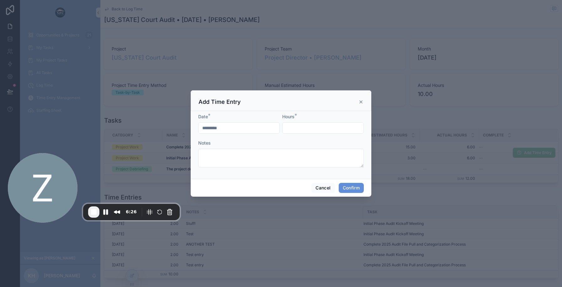
click at [299, 130] on input "text" at bounding box center [322, 127] width 81 height 9
type input "****"
click at [288, 157] on textarea at bounding box center [280, 158] width 165 height 19
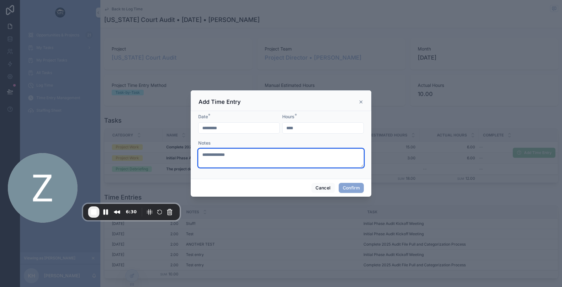
type textarea "**********"
click at [346, 185] on button "Confirm" at bounding box center [350, 188] width 25 height 10
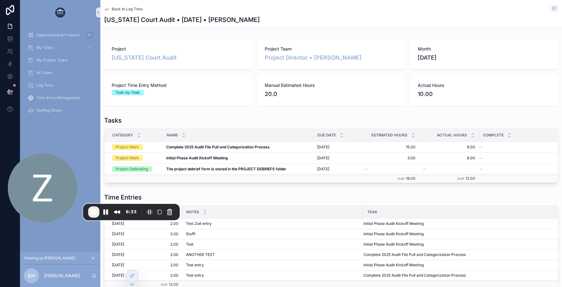
click at [129, 10] on span "Back to Log Time" at bounding box center [127, 9] width 31 height 5
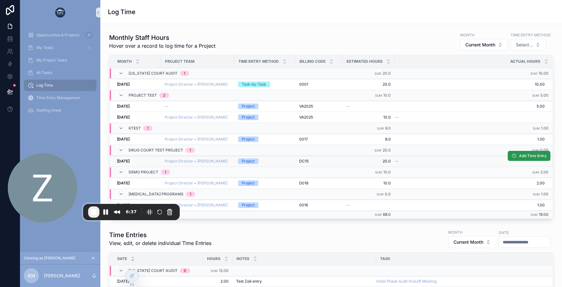
click at [518, 157] on button "Add Time Entry" at bounding box center [528, 156] width 43 height 10
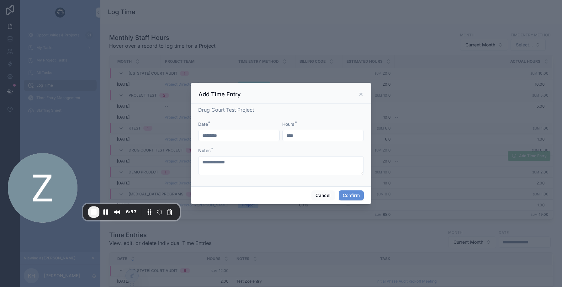
type input "*********"
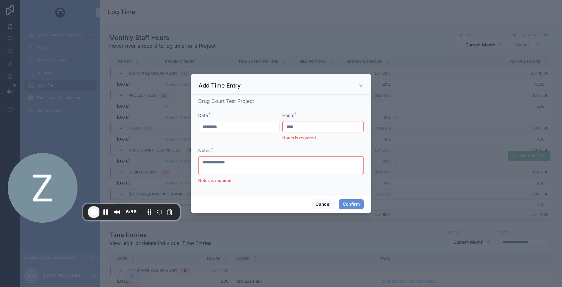
click at [249, 135] on div "Date * *********" at bounding box center [238, 126] width 81 height 29
click at [316, 197] on div "Cancel Confirm" at bounding box center [281, 204] width 181 height 18
click at [319, 202] on button "Cancel" at bounding box center [322, 204] width 23 height 10
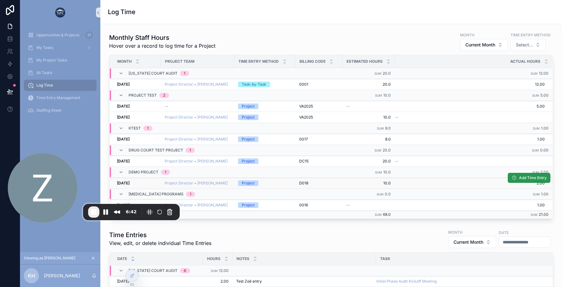
click at [519, 180] on span "Add Time Entry" at bounding box center [533, 177] width 28 height 5
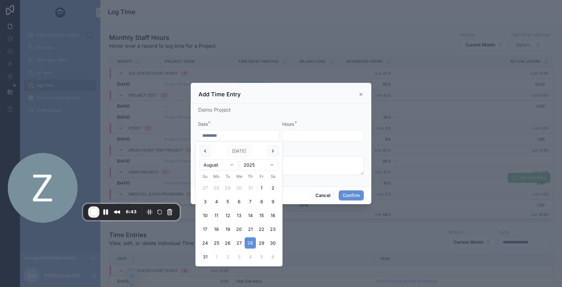
click at [214, 138] on input "*********" at bounding box center [238, 135] width 81 height 9
click at [331, 175] on form "Date * ********* Hours * Notes *" at bounding box center [280, 151] width 165 height 60
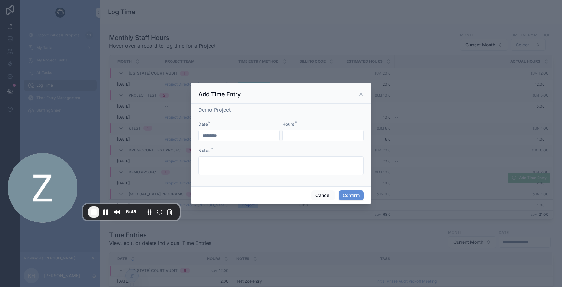
click at [232, 138] on input "*********" at bounding box center [238, 135] width 81 height 9
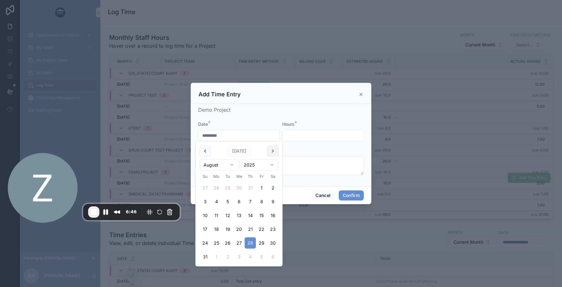
click at [270, 149] on button at bounding box center [272, 150] width 11 height 11
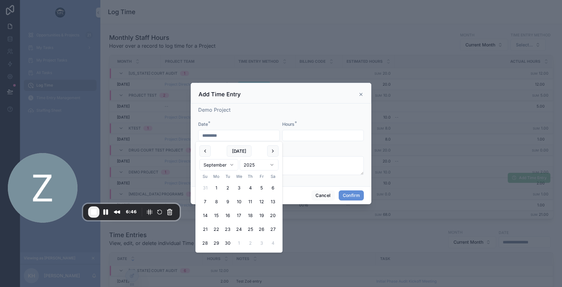
click at [228, 193] on tbody "31 1 2 3 4 5 6 7 8 9 10 11 12 13 14 15 16 17 18 19 20 21 22 23 24 25 26 27 28 2…" at bounding box center [238, 214] width 79 height 69
click at [226, 181] on tbody "31 1 2 3 4 5 6 7 8 9 10 11 12 13 14 15 16 17 18 19 20 21 22 23 24 25 26 27 28 2…" at bounding box center [238, 214] width 79 height 69
click at [227, 185] on button "2" at bounding box center [227, 187] width 11 height 11
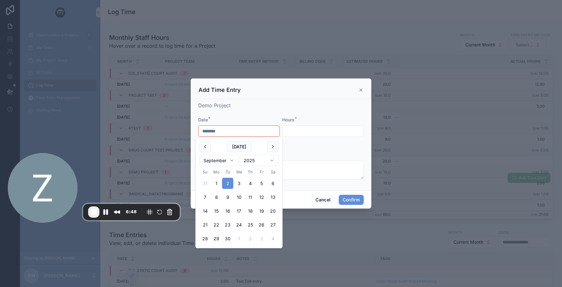
type input "********"
click at [257, 100] on div "Demo Project Date * ******** Should be before or equal to 8/31/2025 Hours * Not…" at bounding box center [281, 145] width 181 height 92
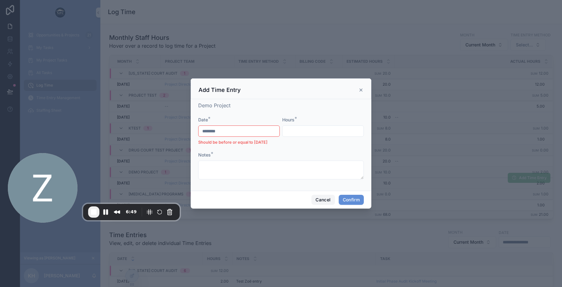
click at [319, 198] on button "Cancel" at bounding box center [322, 200] width 23 height 10
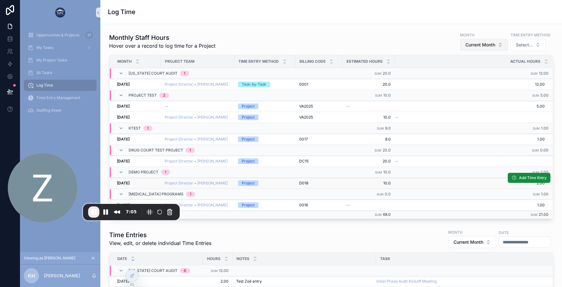
click at [477, 50] on button "Current Month" at bounding box center [484, 45] width 48 height 12
click at [470, 82] on div "Previous Month" at bounding box center [483, 80] width 75 height 10
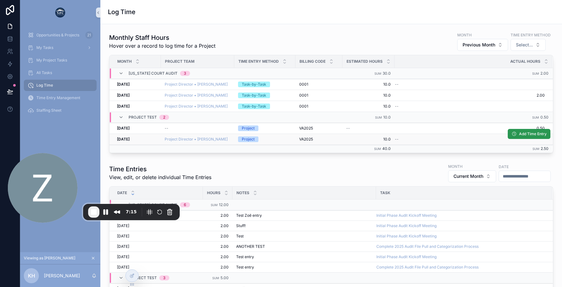
click at [518, 136] on button "Add Time Entry" at bounding box center [528, 134] width 43 height 10
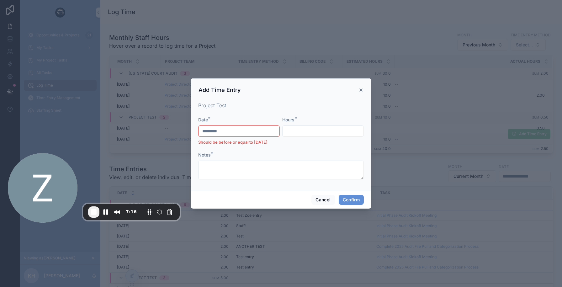
click at [228, 131] on input "*********" at bounding box center [238, 131] width 81 height 9
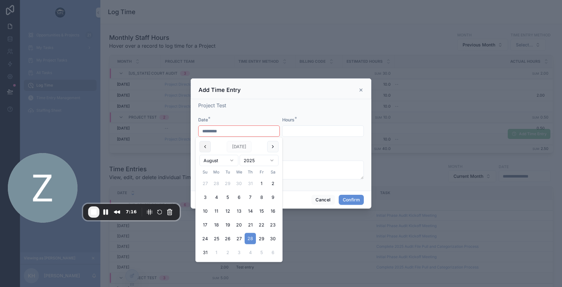
click at [203, 148] on button at bounding box center [204, 146] width 11 height 11
click at [247, 237] on button "31" at bounding box center [249, 238] width 11 height 11
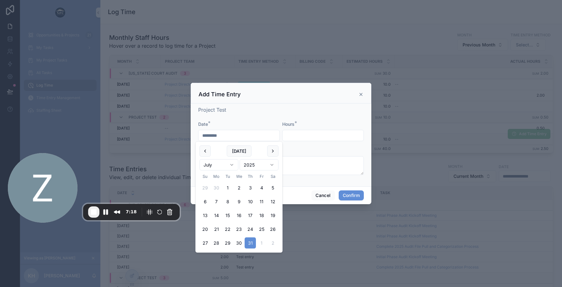
type input "*********"
click at [261, 112] on div "Project Test" at bounding box center [280, 110] width 165 height 8
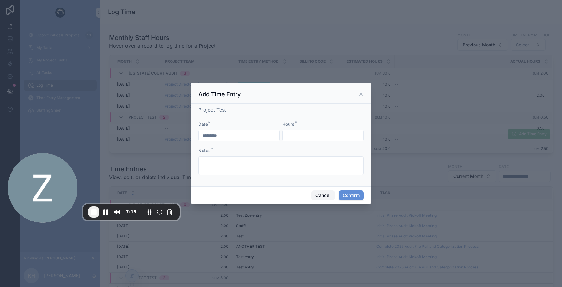
click at [328, 196] on button "Cancel" at bounding box center [322, 195] width 23 height 10
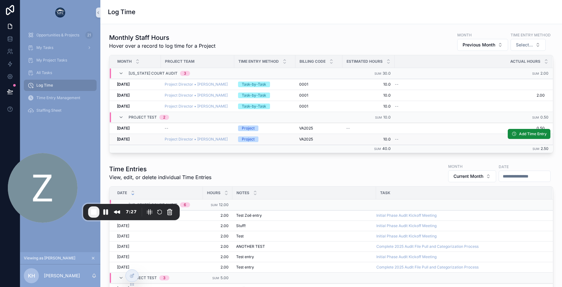
click at [93, 211] on span "End Recording" at bounding box center [94, 212] width 8 height 8
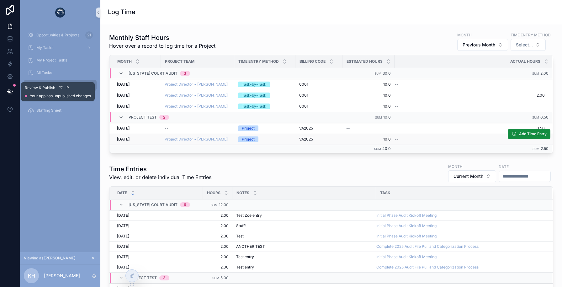
click at [9, 91] on icon at bounding box center [9, 91] width 5 height 3
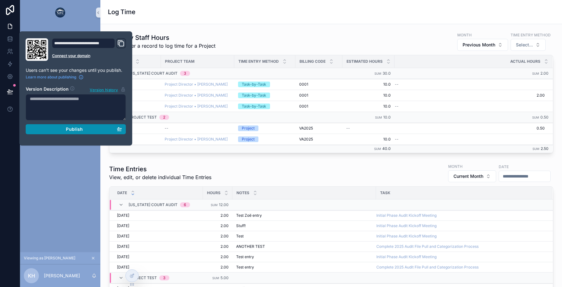
click at [70, 128] on span "Publish" at bounding box center [74, 129] width 17 height 6
